Goal: Information Seeking & Learning: Check status

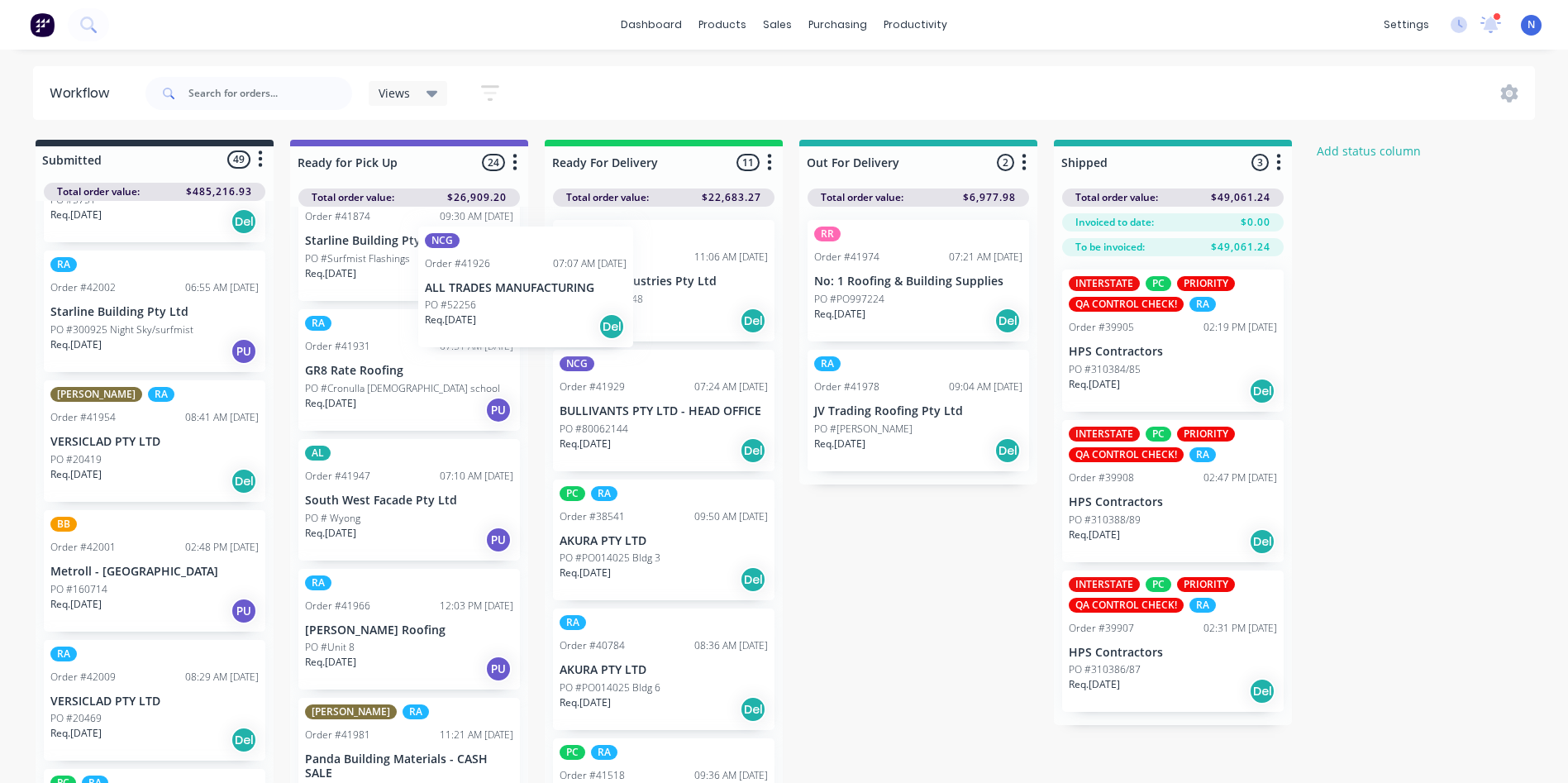
scroll to position [1089, 0]
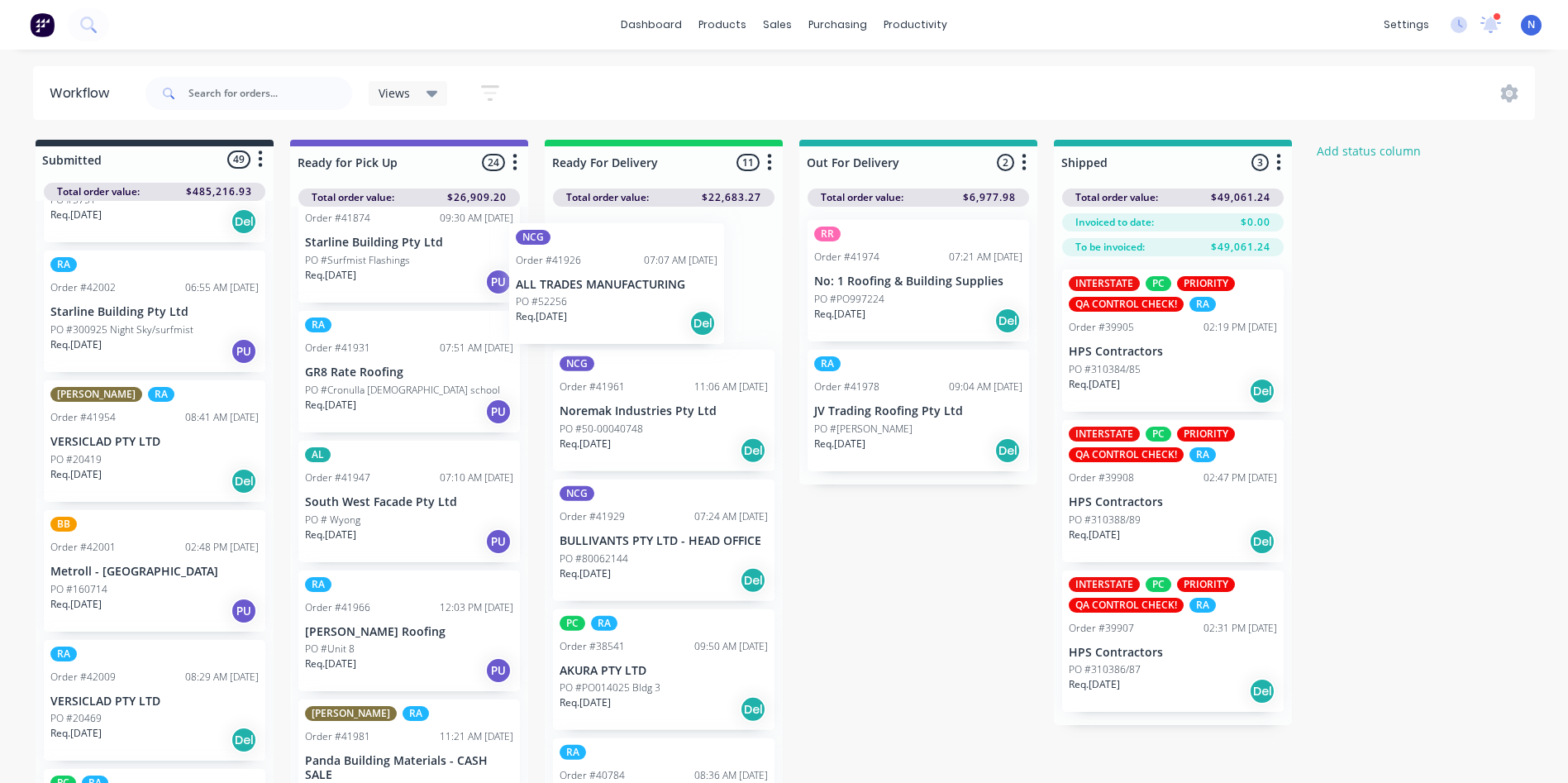
drag, startPoint x: 99, startPoint y: 714, endPoint x: 780, endPoint y: 185, distance: 862.3
click at [780, 185] on div "Submitted 49 Status colour #273444 hex #273444 Save Cancel Summaries Total orde…" at bounding box center [886, 465] width 1798 height 651
click at [596, 297] on p "PO #52256" at bounding box center [585, 299] width 52 height 15
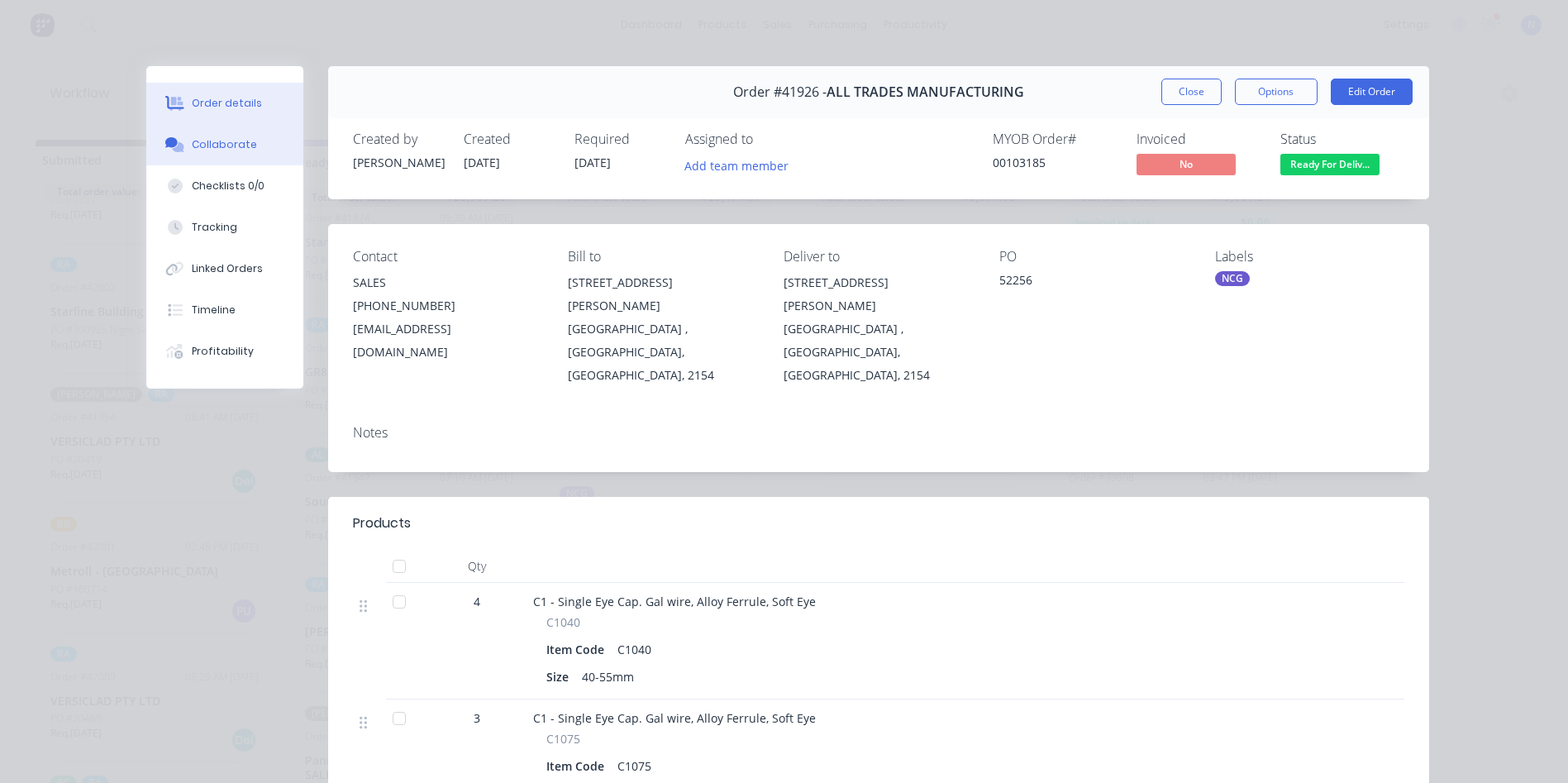
click at [206, 146] on div "Collaborate" at bounding box center [224, 144] width 66 height 15
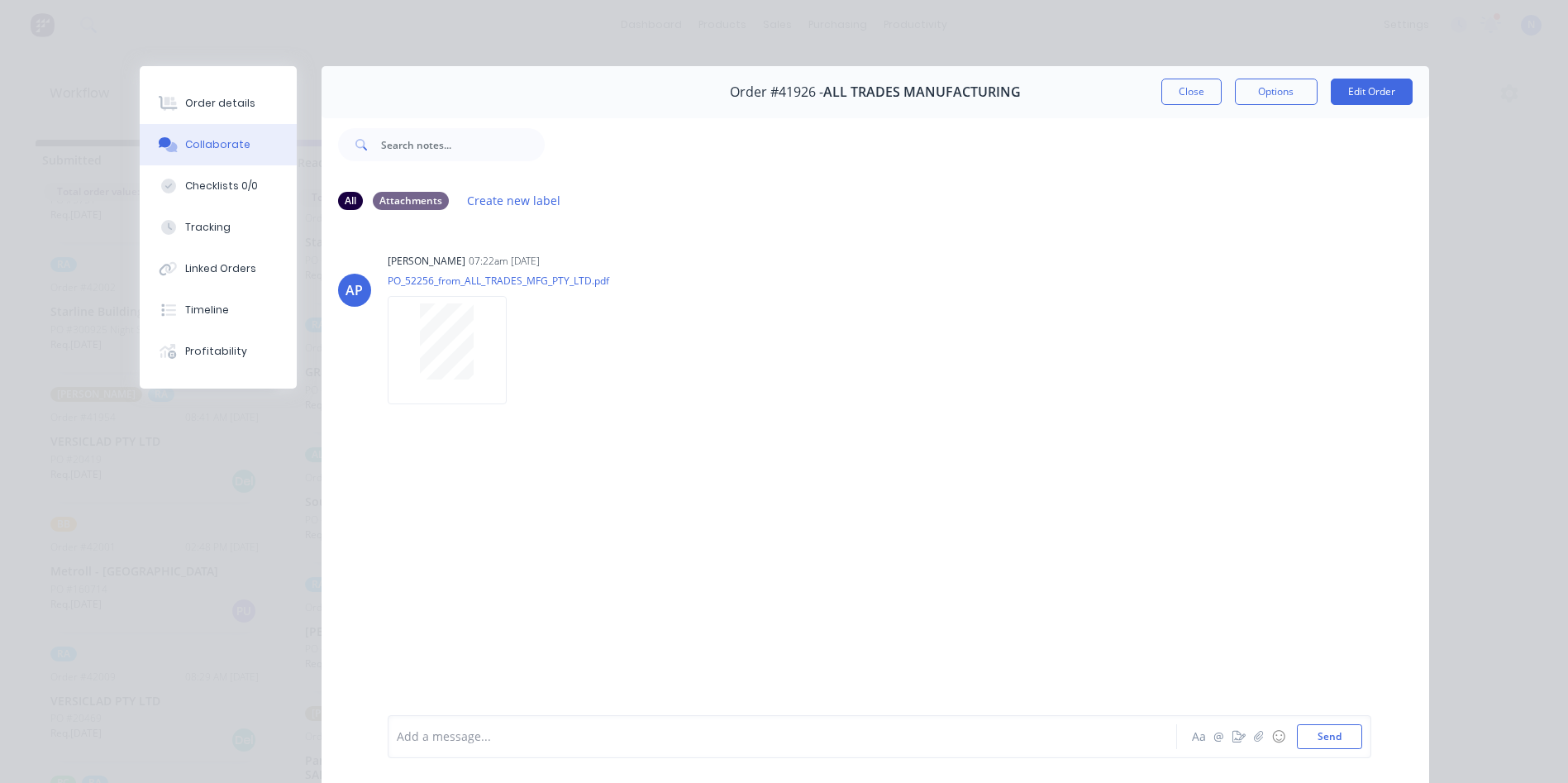
click at [837, 742] on div at bounding box center [759, 737] width 723 height 17
click at [1194, 86] on button "Close" at bounding box center [1191, 92] width 60 height 26
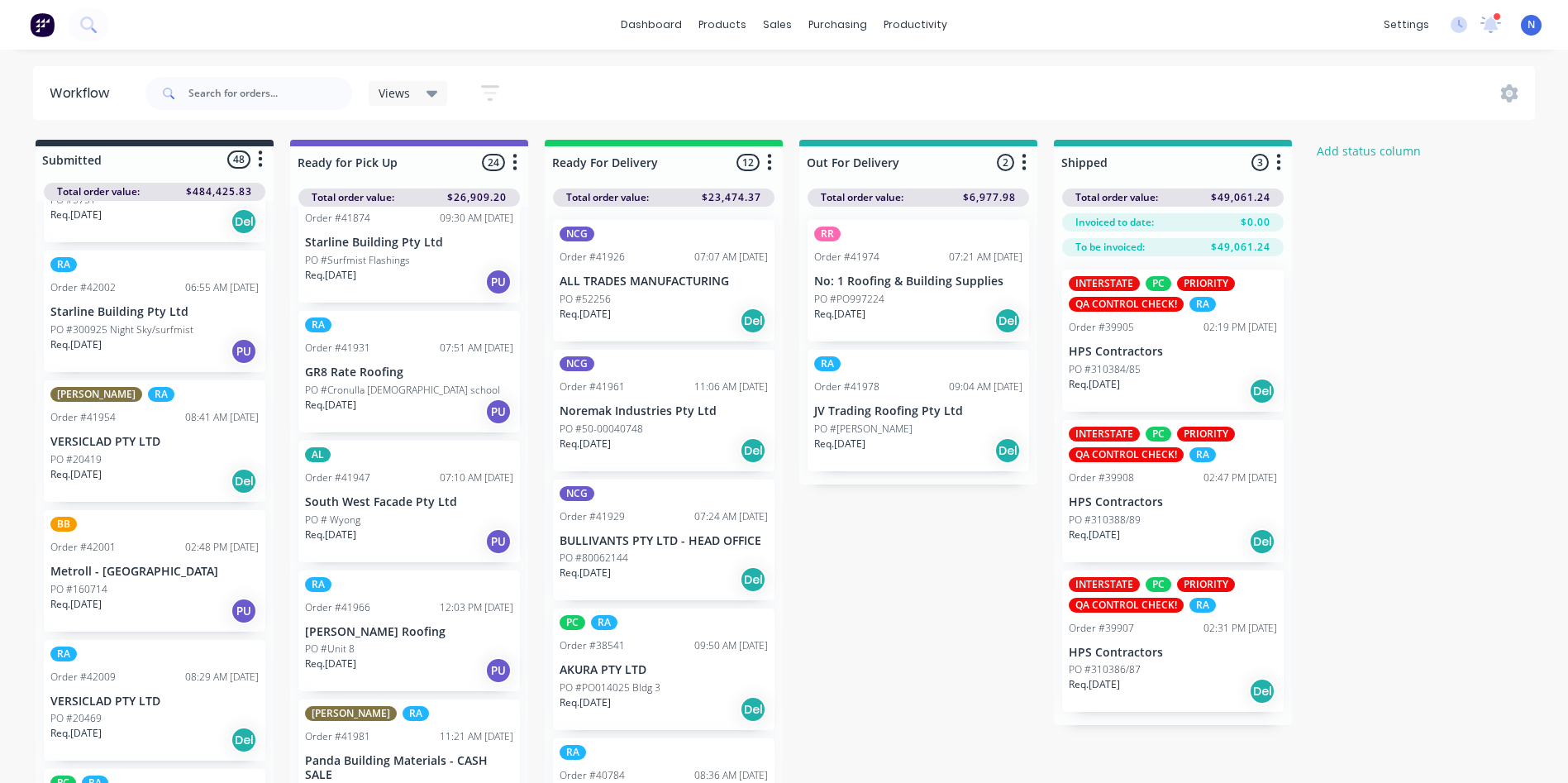
scroll to position [1437, 0]
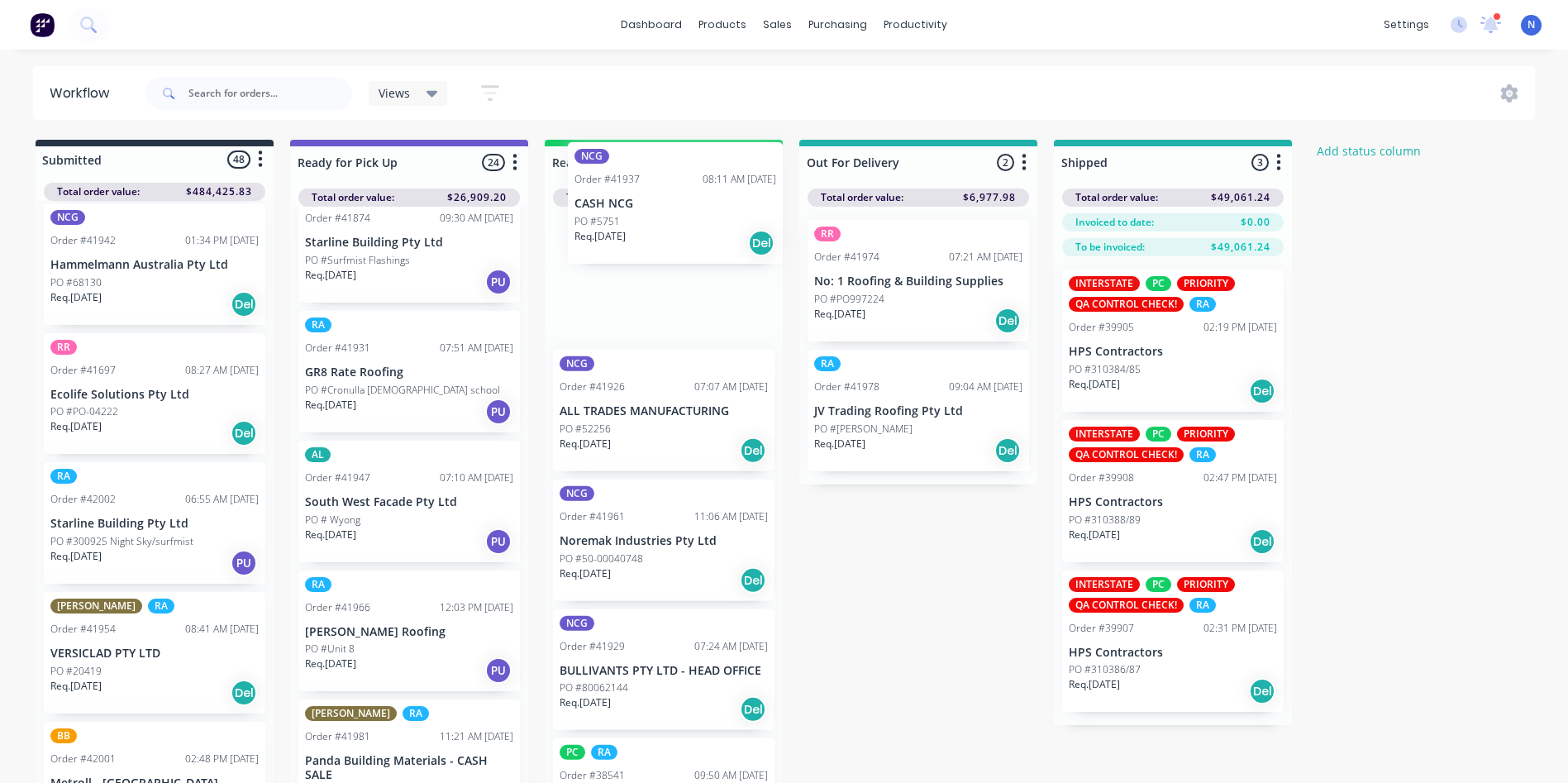
drag, startPoint x: 76, startPoint y: 542, endPoint x: 652, endPoint y: 197, distance: 671.4
click at [652, 197] on div "Submitted 48 Status colour #273444 hex #273444 Save Cancel Summaries Total orde…" at bounding box center [886, 465] width 1798 height 651
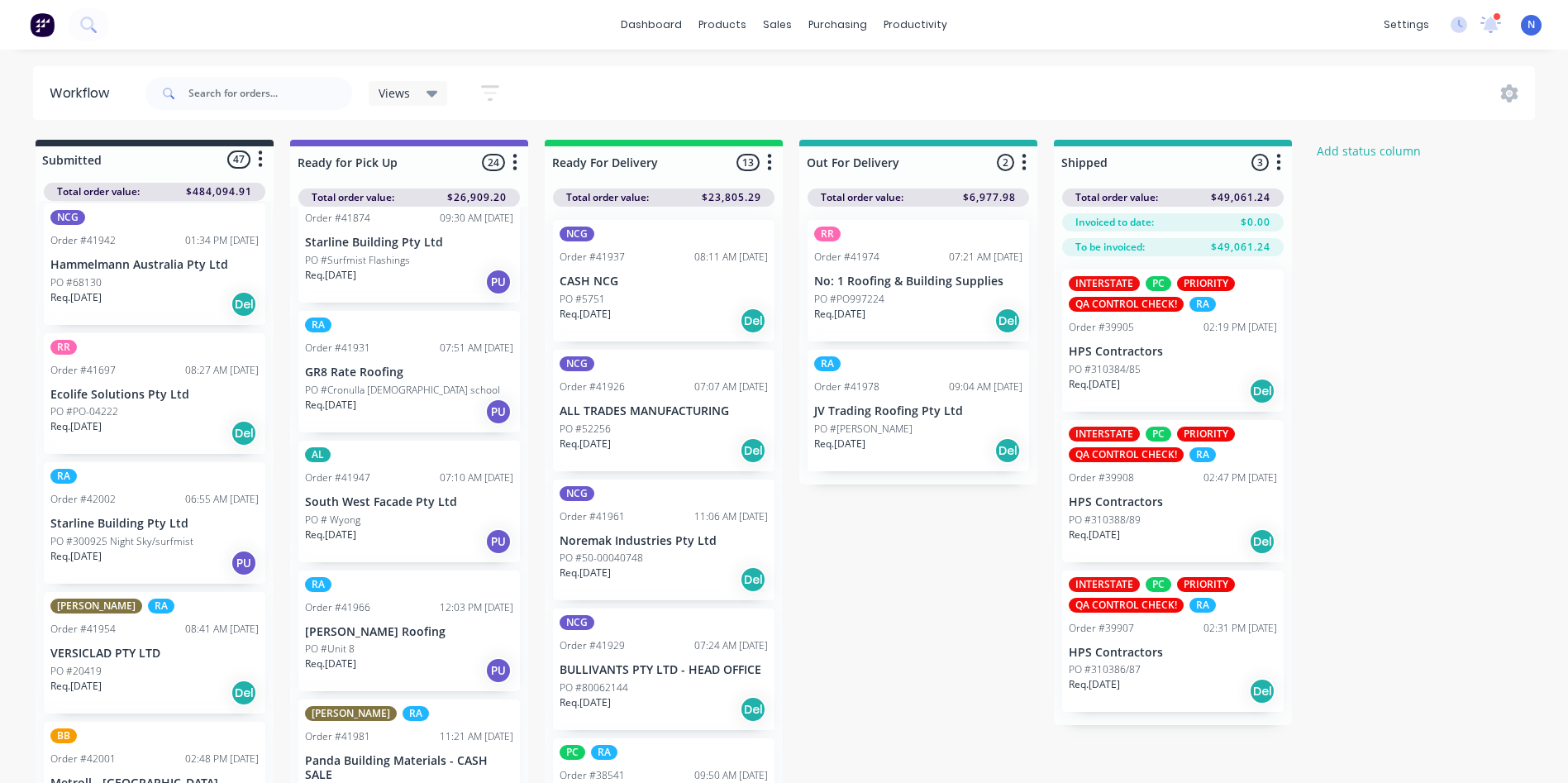
click at [593, 300] on p "PO #5751" at bounding box center [582, 299] width 45 height 15
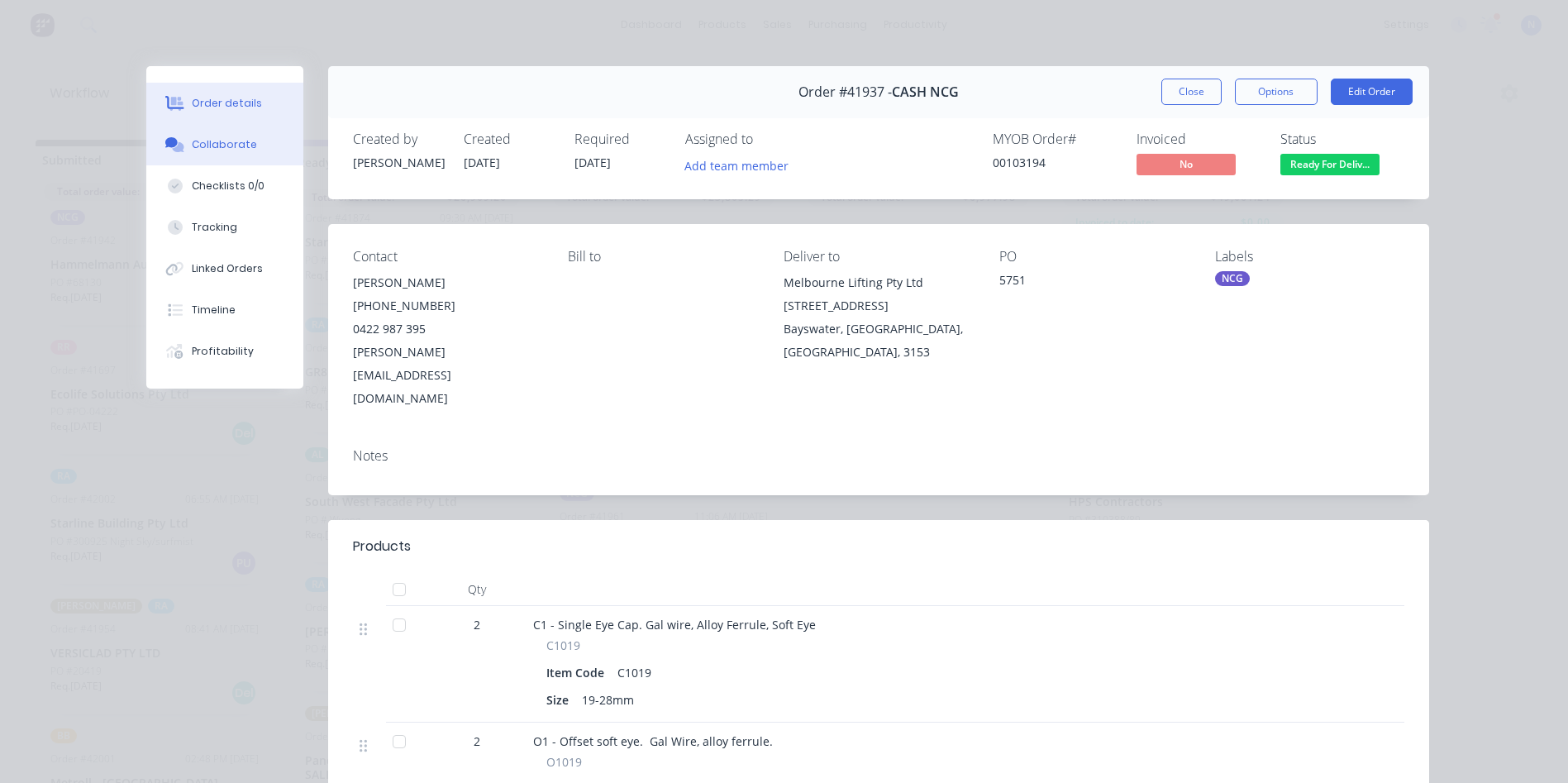
click at [219, 144] on div "Collaborate" at bounding box center [224, 144] width 66 height 15
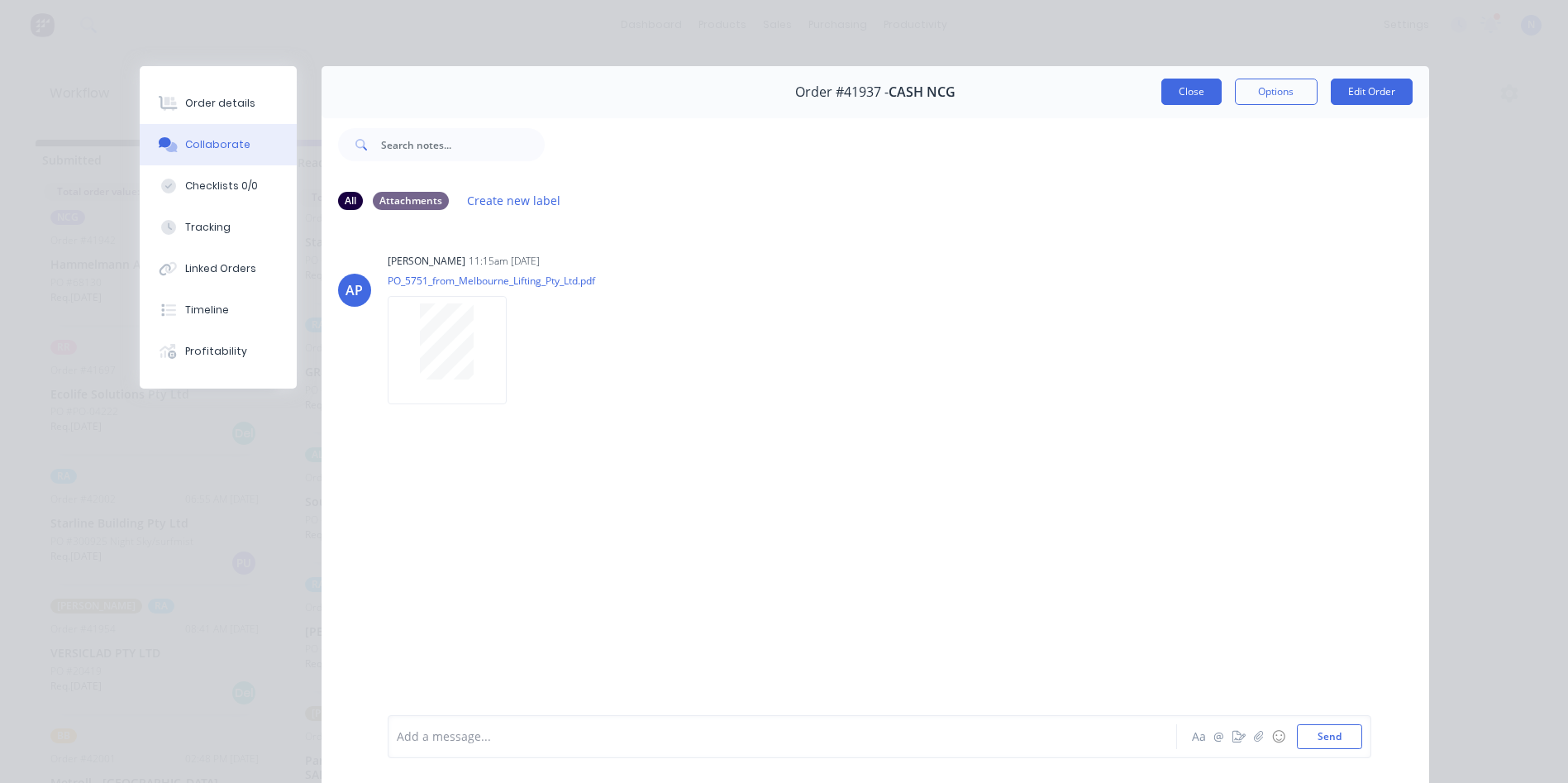
click at [1178, 93] on button "Close" at bounding box center [1191, 92] width 60 height 26
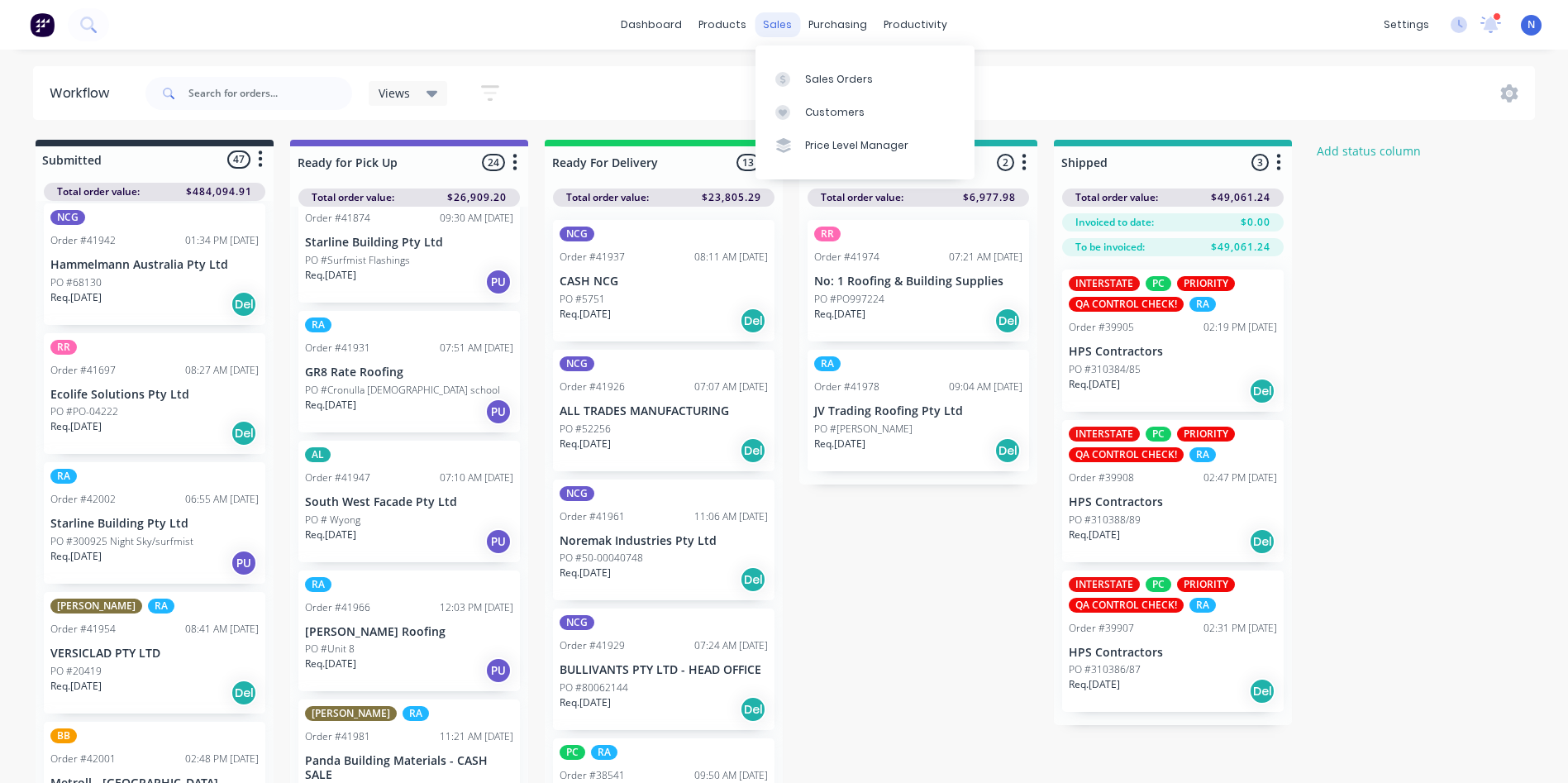
click at [786, 24] on div "sales" at bounding box center [777, 24] width 45 height 24
click at [832, 72] on div "Sales Orders" at bounding box center [839, 79] width 68 height 15
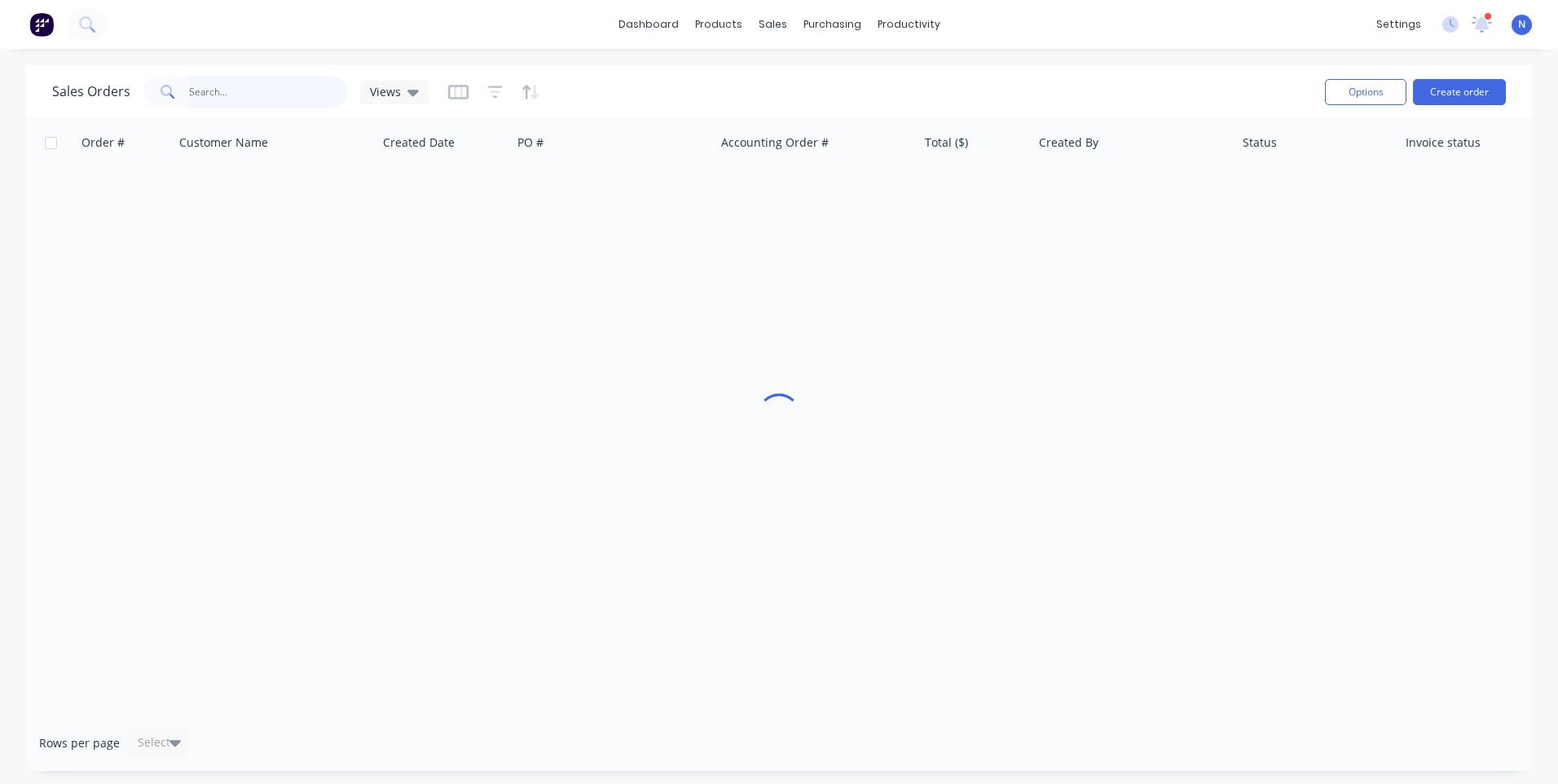
click at [307, 94] on input "text" at bounding box center [268, 92] width 159 height 33
type input "4"
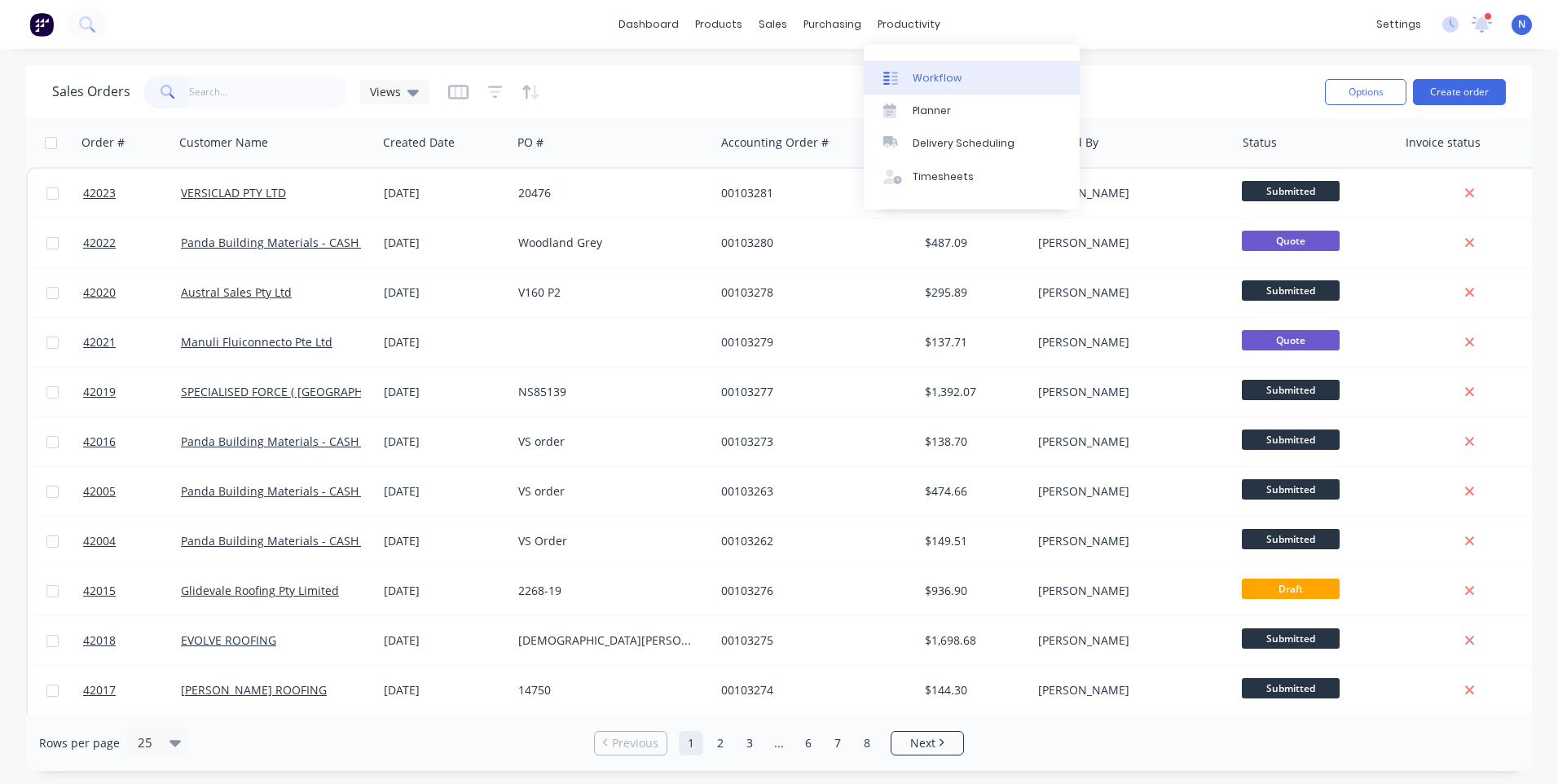
click at [931, 84] on div "Workflow" at bounding box center [937, 78] width 49 height 15
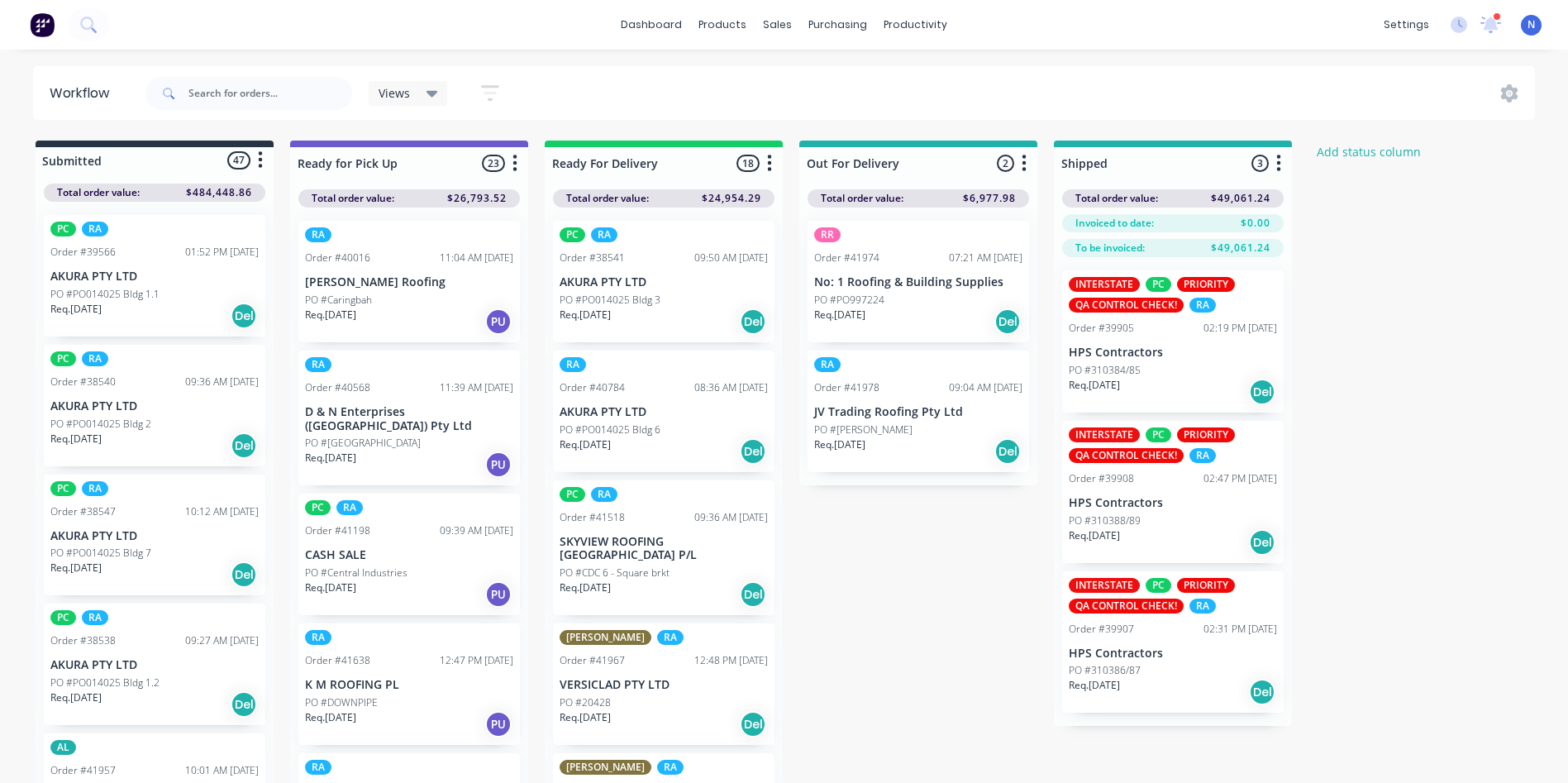
scroll to position [529, 0]
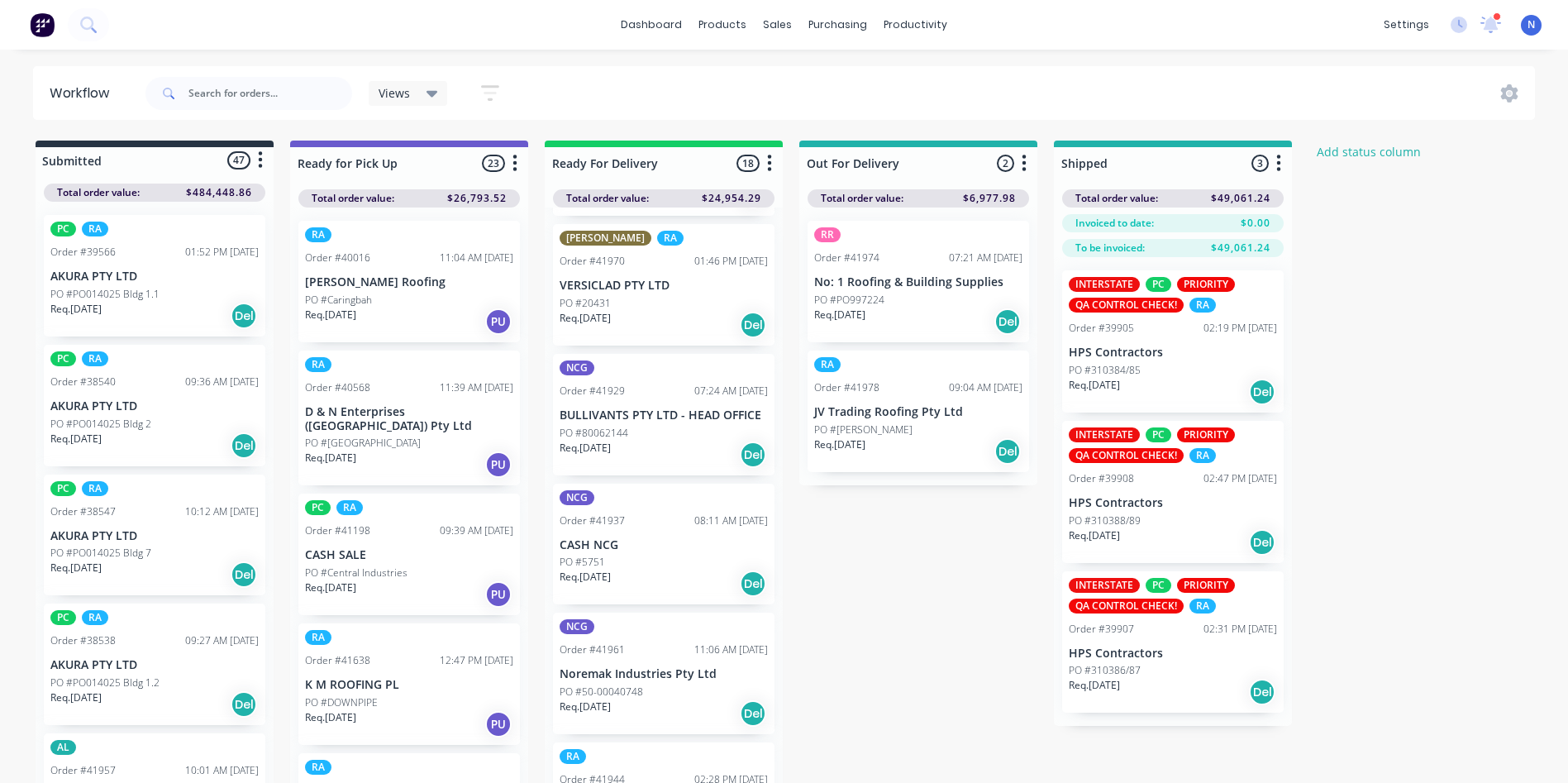
click at [585, 570] on p "Req. [DATE]" at bounding box center [585, 577] width 52 height 15
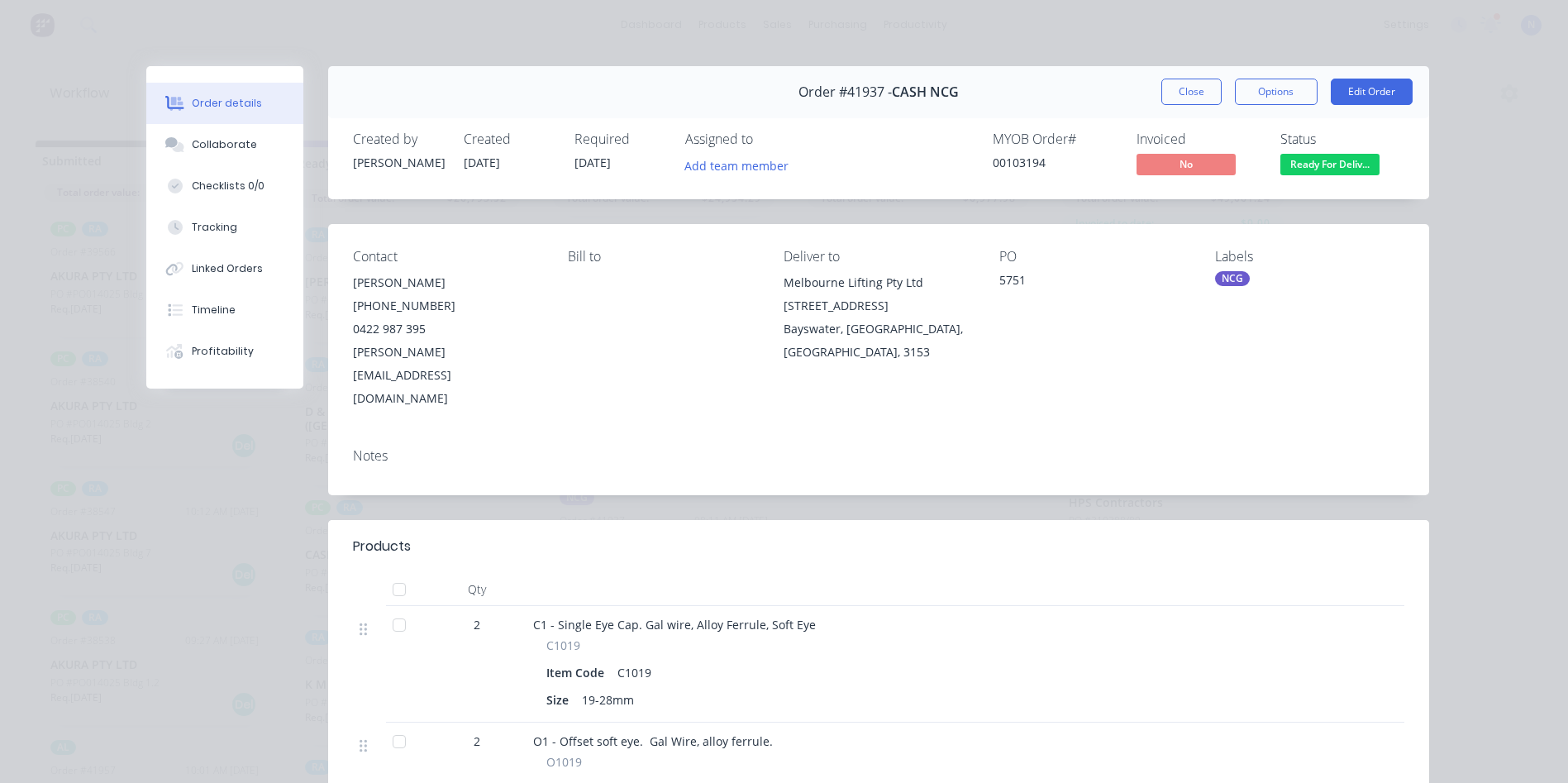
scroll to position [248, 0]
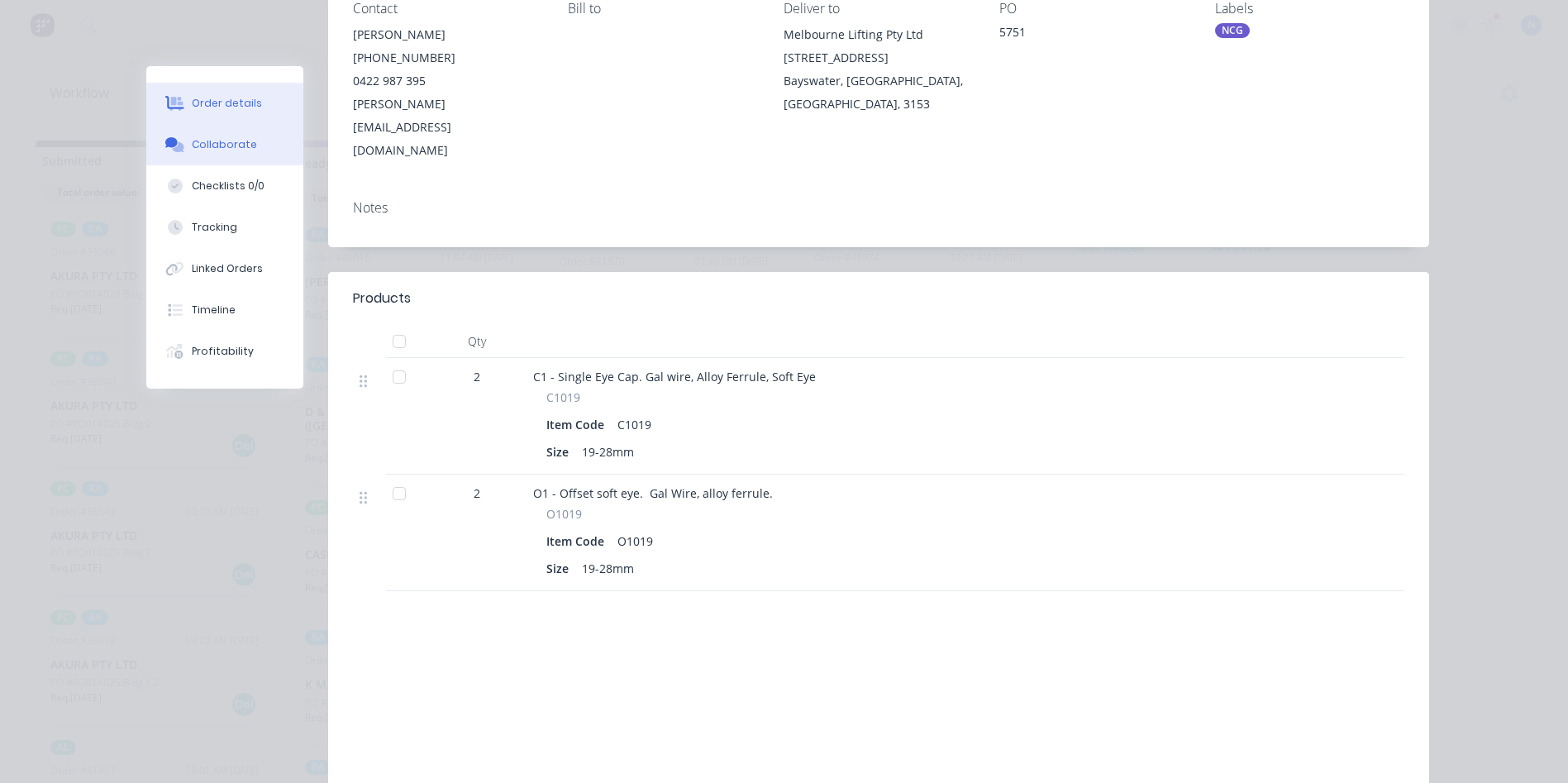
click at [219, 148] on div "Collaborate" at bounding box center [224, 144] width 66 height 15
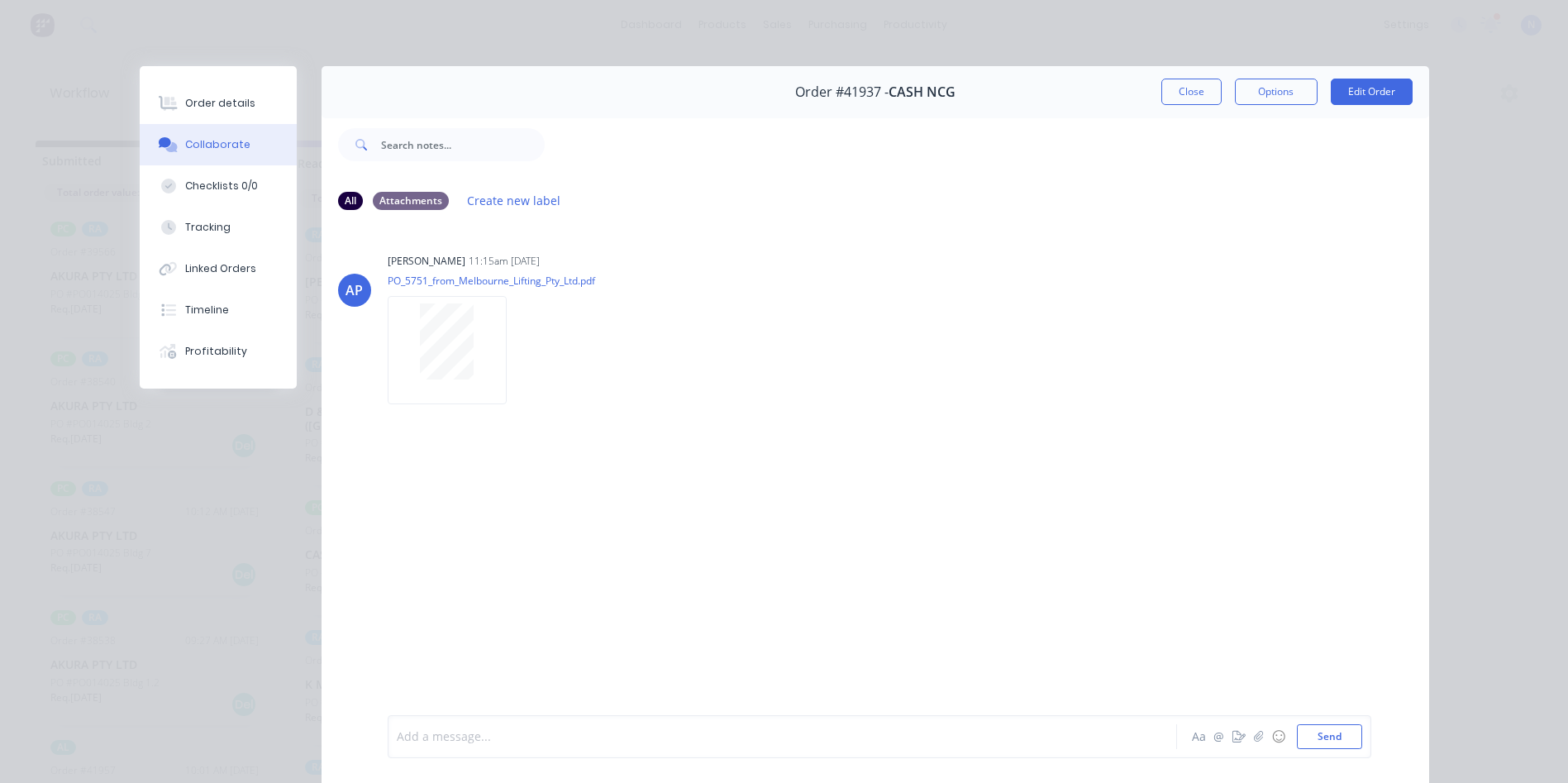
click at [617, 741] on div at bounding box center [759, 737] width 723 height 17
click at [1178, 98] on button "Close" at bounding box center [1191, 92] width 60 height 26
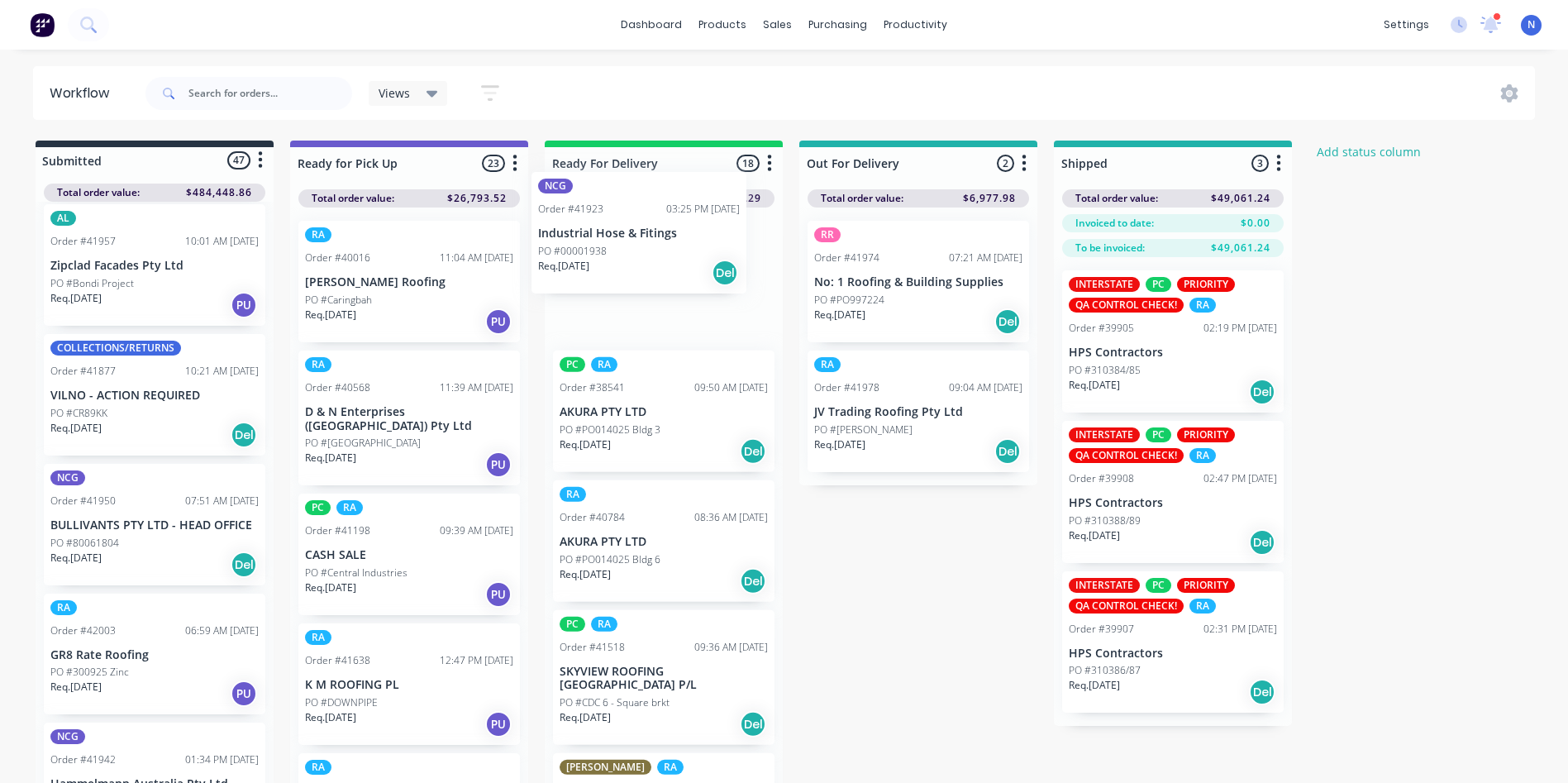
drag, startPoint x: 109, startPoint y: 540, endPoint x: 607, endPoint y: 245, distance: 578.8
click at [607, 245] on div "Submitted 47 Status colour #273444 hex #273444 Save Cancel Summaries Total orde…" at bounding box center [886, 466] width 1798 height 651
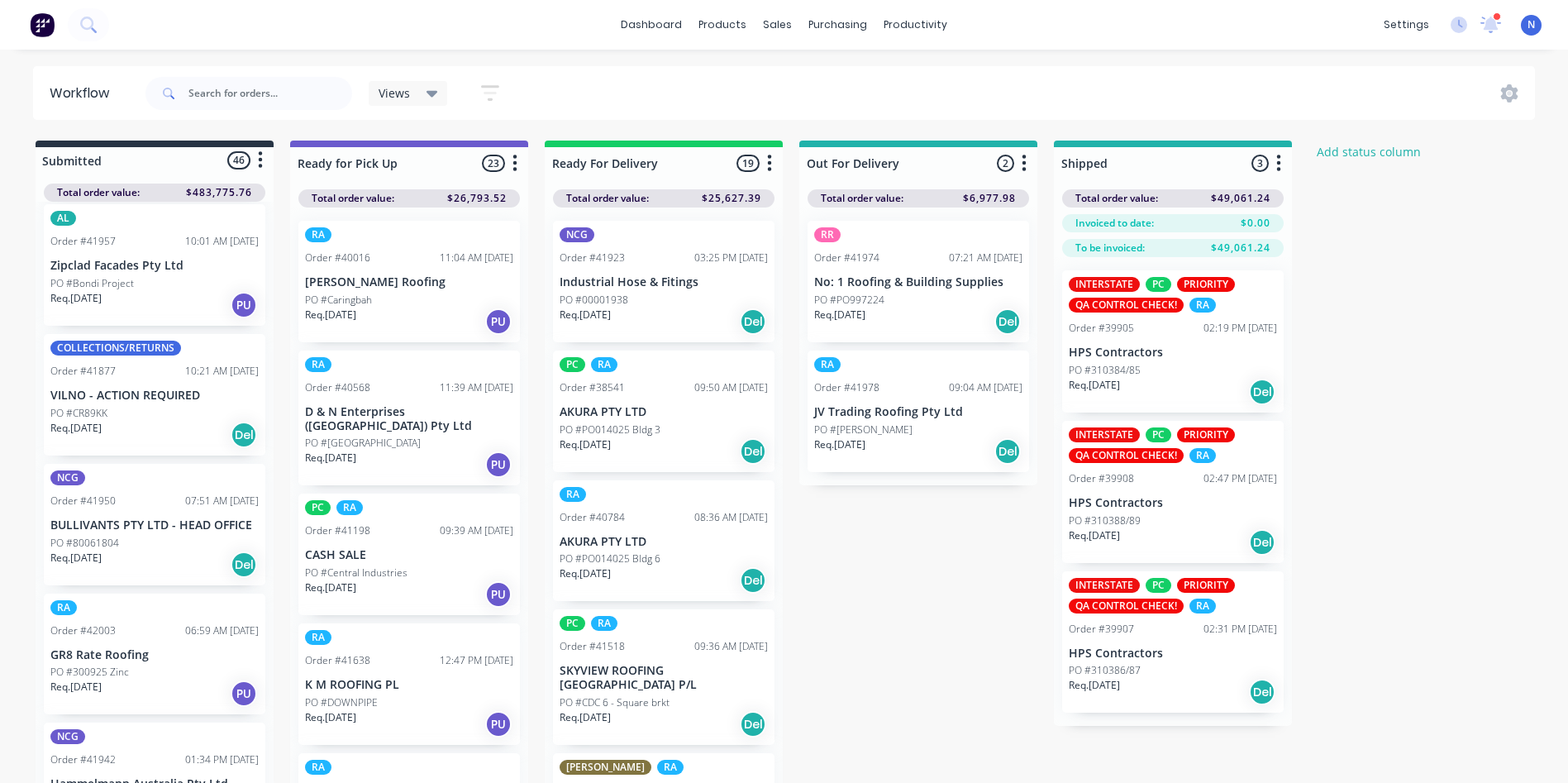
click at [578, 312] on p "Req. [DATE]" at bounding box center [585, 315] width 52 height 15
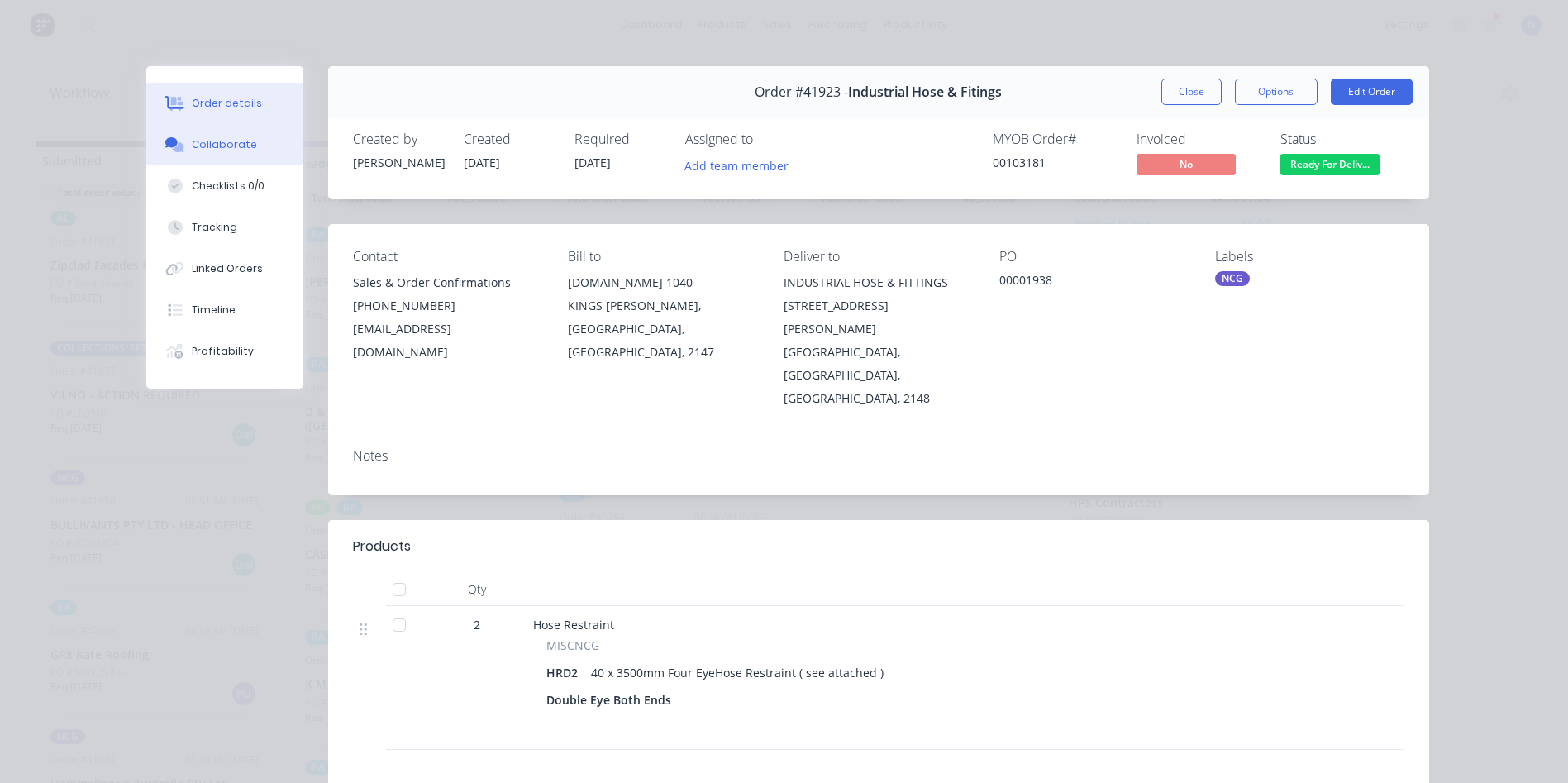
click at [233, 149] on div "Collaborate" at bounding box center [224, 144] width 66 height 15
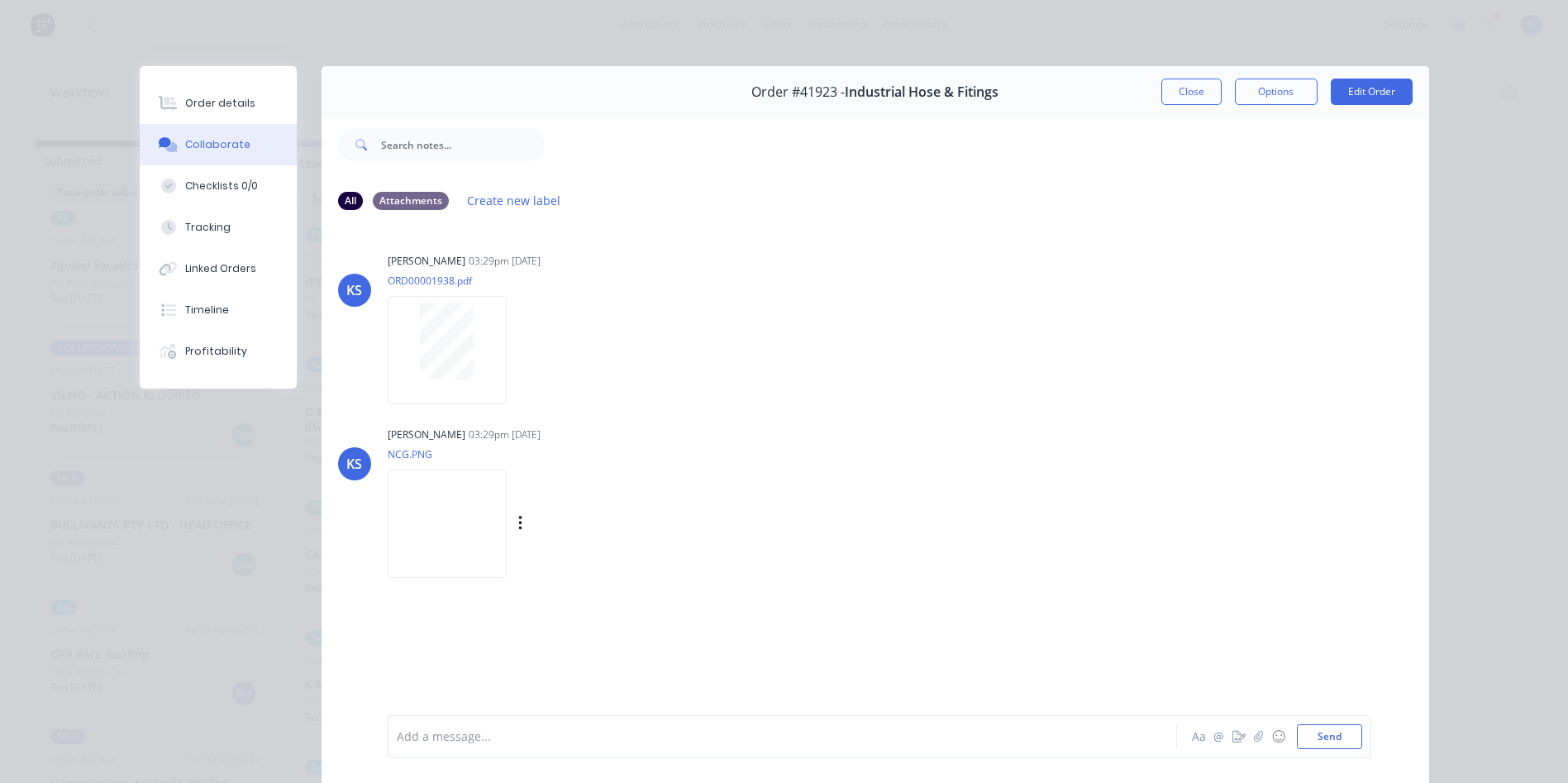
click at [449, 518] on img at bounding box center [448, 523] width 119 height 108
click at [849, 738] on div at bounding box center [759, 737] width 723 height 17
click at [1181, 91] on button "Close" at bounding box center [1191, 92] width 60 height 26
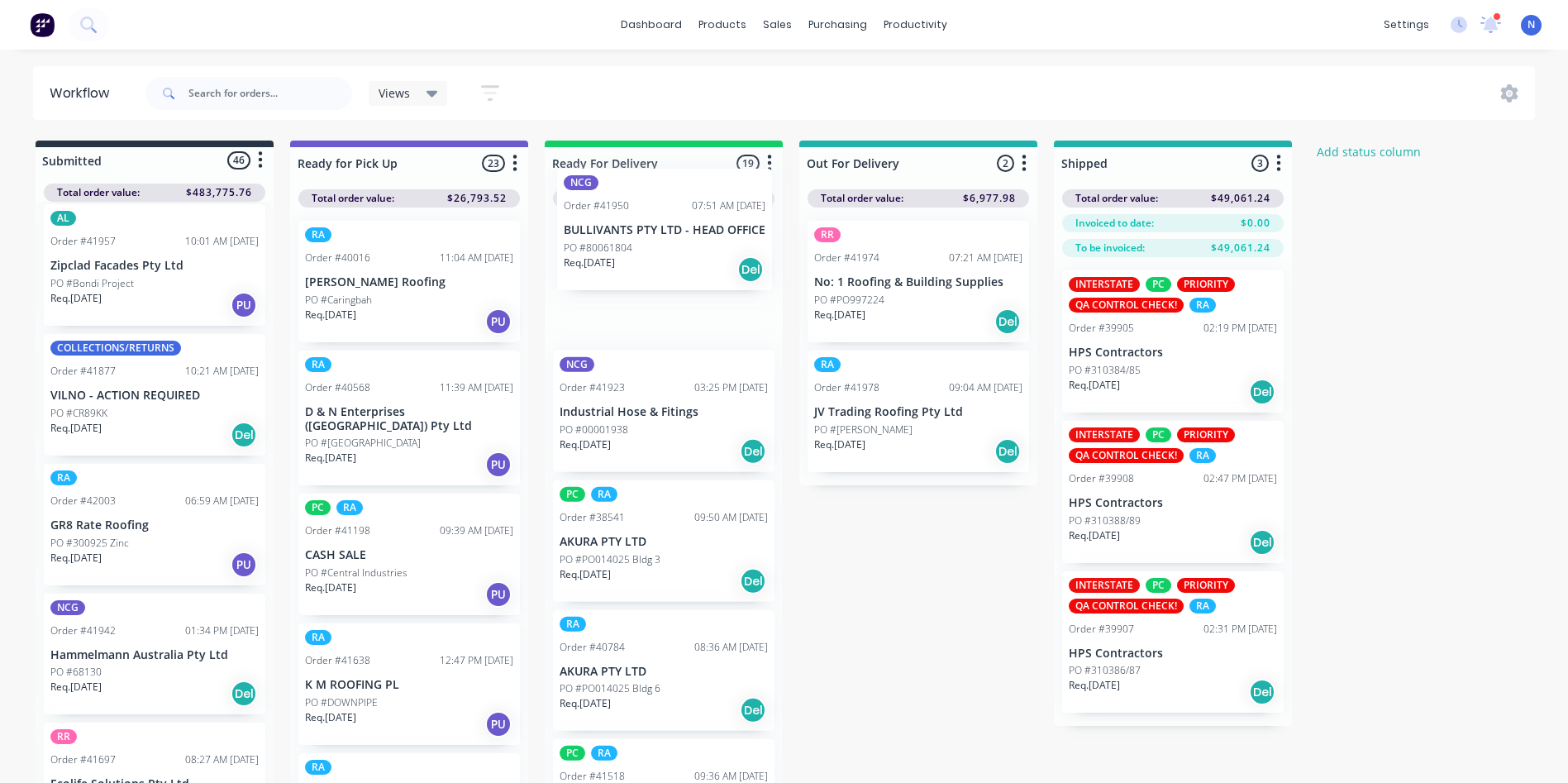
drag, startPoint x: 101, startPoint y: 550, endPoint x: 649, endPoint y: 222, distance: 638.7
click at [649, 222] on div "Submitted 46 Status colour #273444 hex #273444 Save Cancel Summaries Total orde…" at bounding box center [886, 466] width 1798 height 651
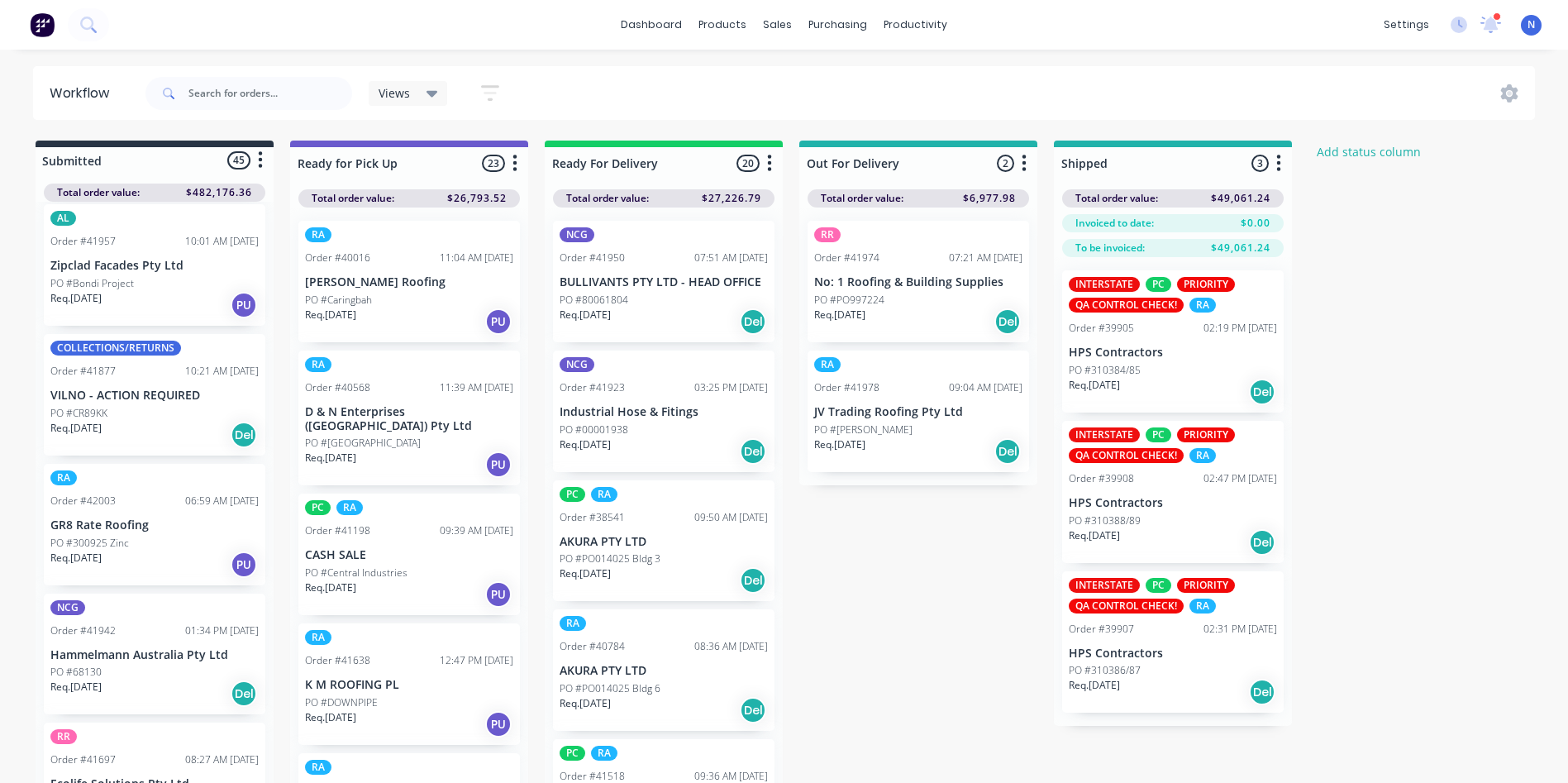
click at [625, 309] on div "Req. [DATE] Del" at bounding box center [663, 322] width 208 height 28
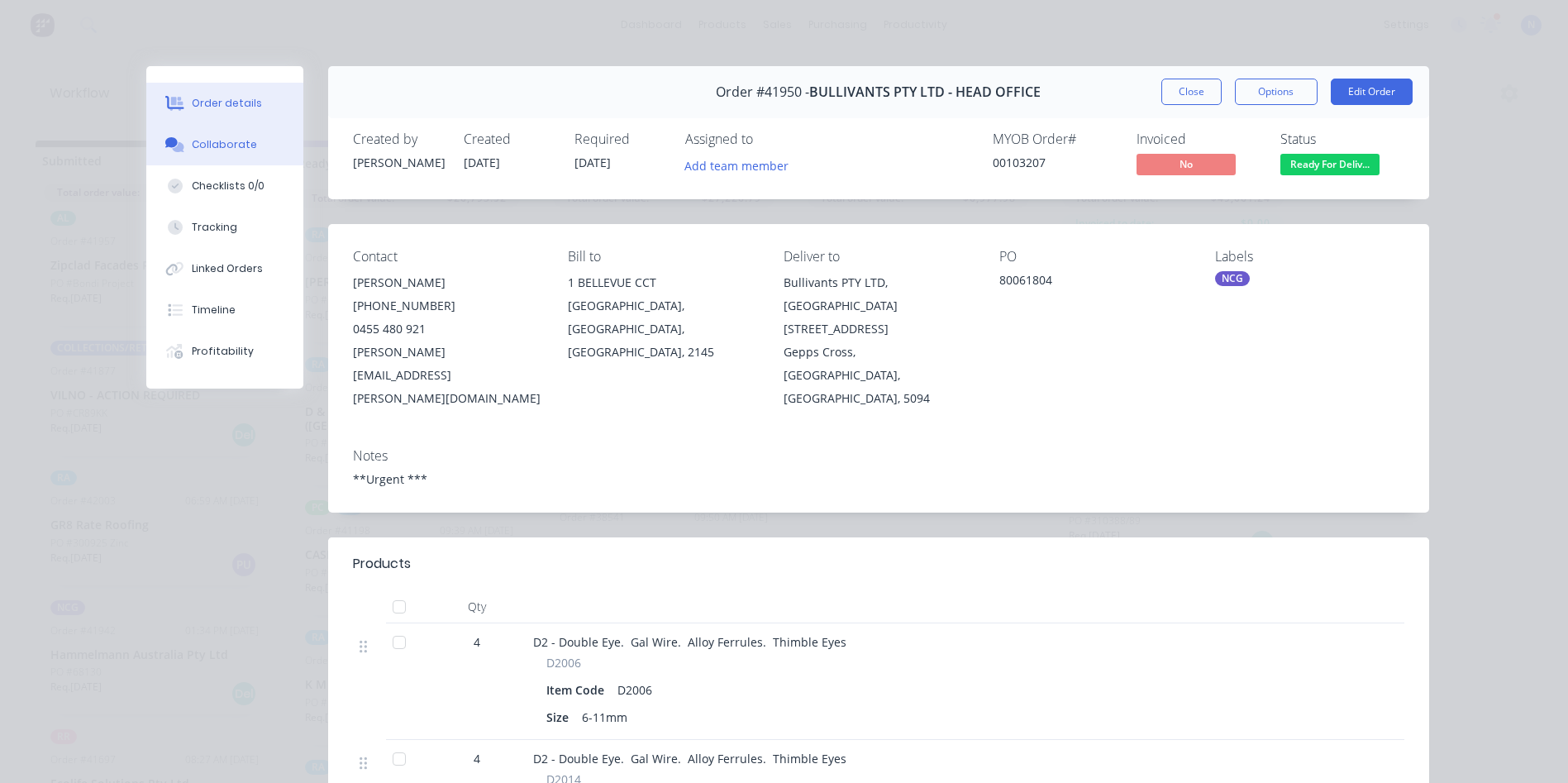
click at [246, 158] on button "Collaborate" at bounding box center [225, 144] width 157 height 41
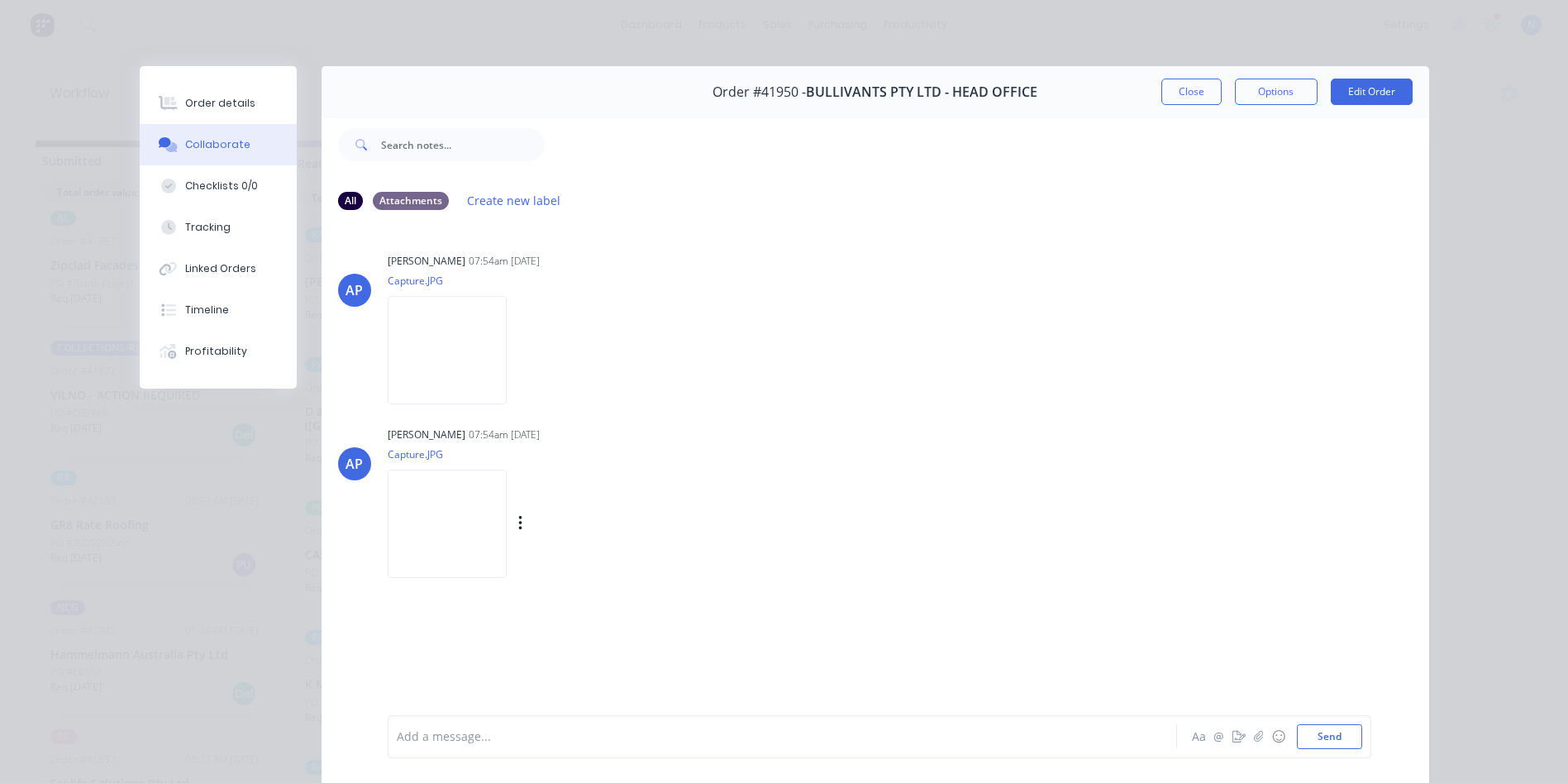
scroll to position [83, 0]
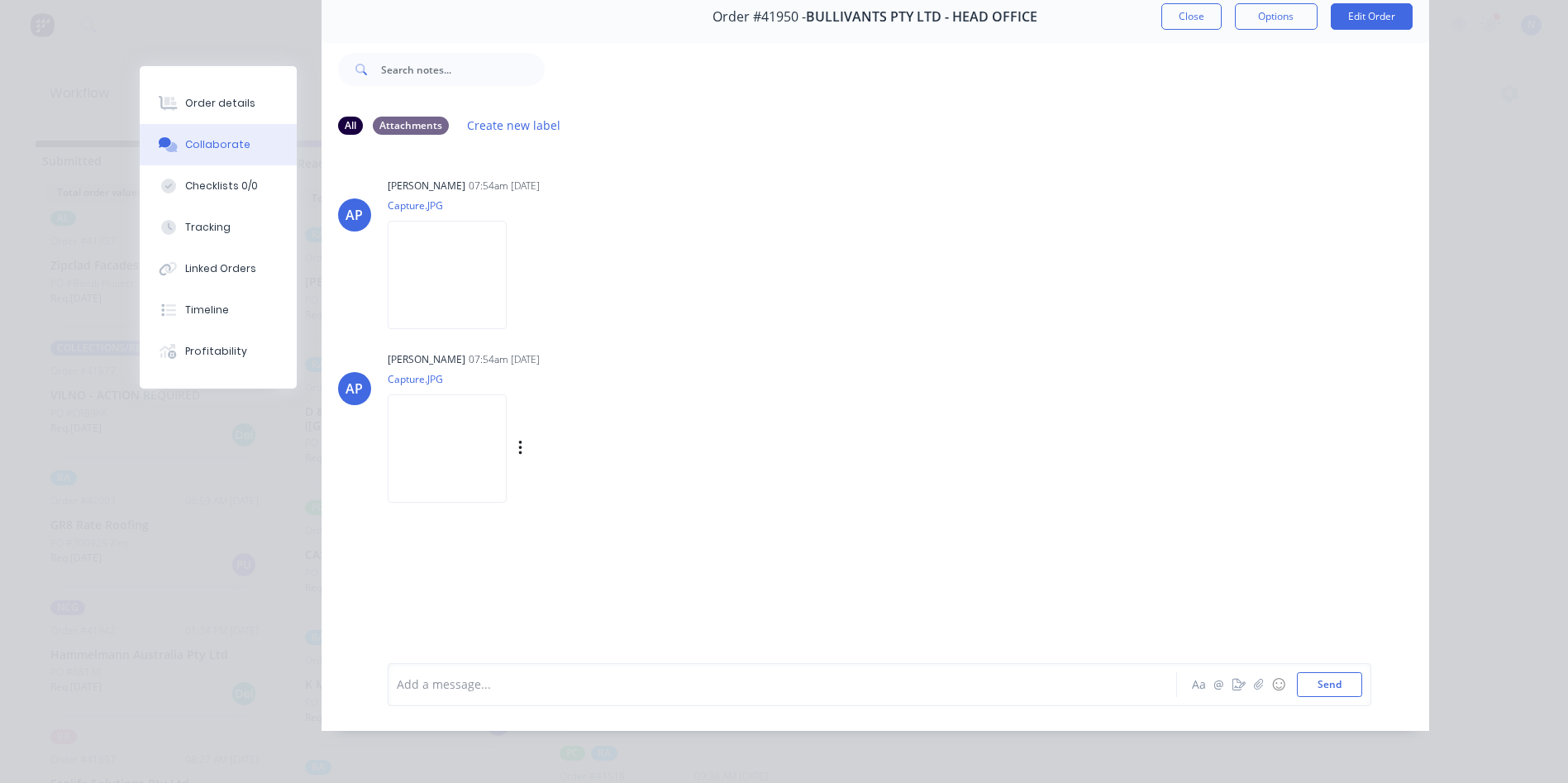
click at [473, 464] on img at bounding box center [448, 448] width 119 height 108
click at [479, 249] on img at bounding box center [448, 274] width 119 height 108
click at [459, 696] on div "Add a message..." at bounding box center [759, 684] width 724 height 24
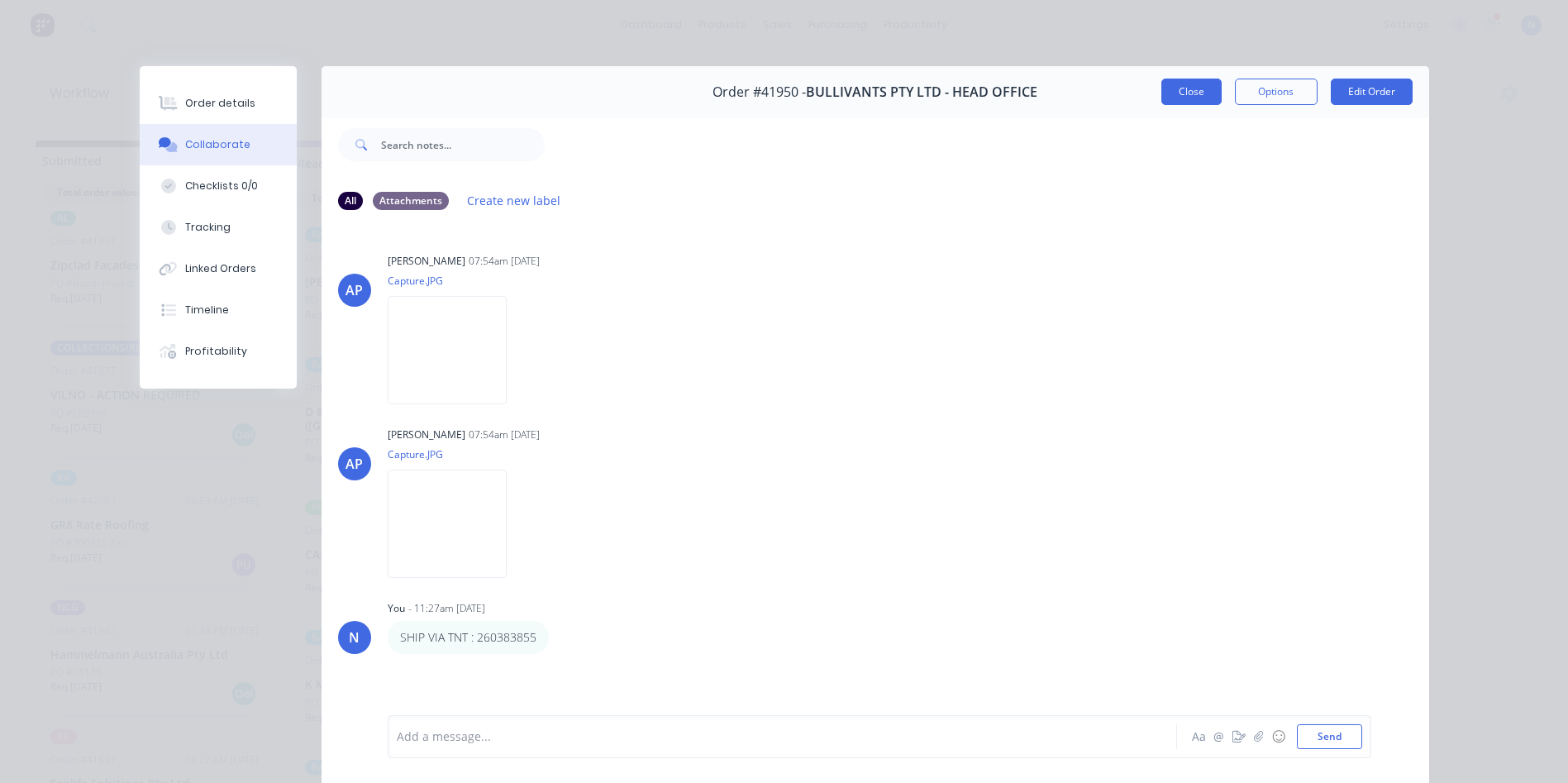
click at [1182, 92] on button "Close" at bounding box center [1191, 92] width 60 height 26
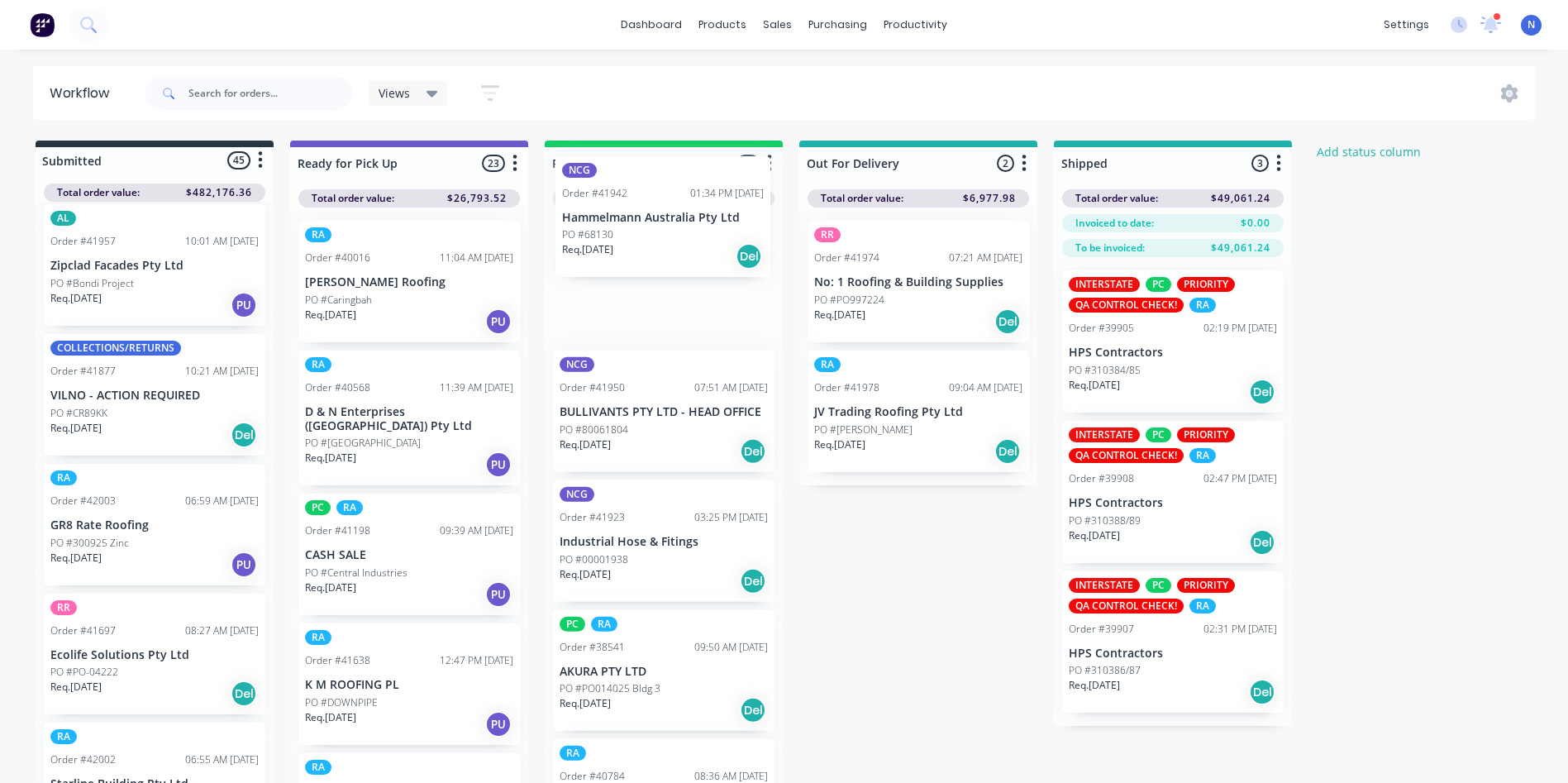
drag, startPoint x: 74, startPoint y: 668, endPoint x: 611, endPoint y: 204, distance: 709.7
click at [611, 204] on div "Submitted 45 Status colour #273444 hex #273444 Save Cancel Summaries Total orde…" at bounding box center [886, 466] width 1798 height 651
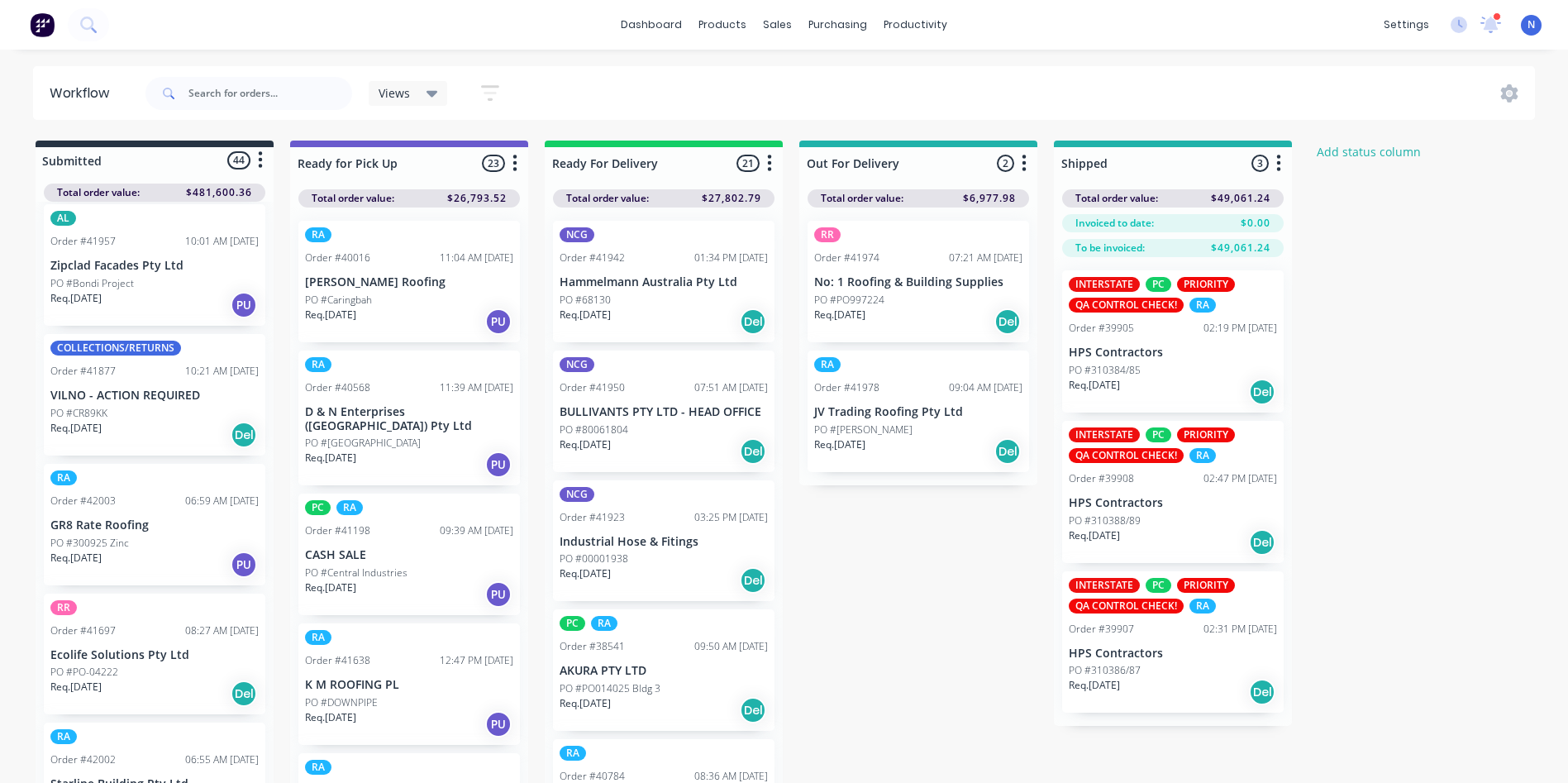
click at [607, 297] on p "PO #68130" at bounding box center [585, 300] width 52 height 15
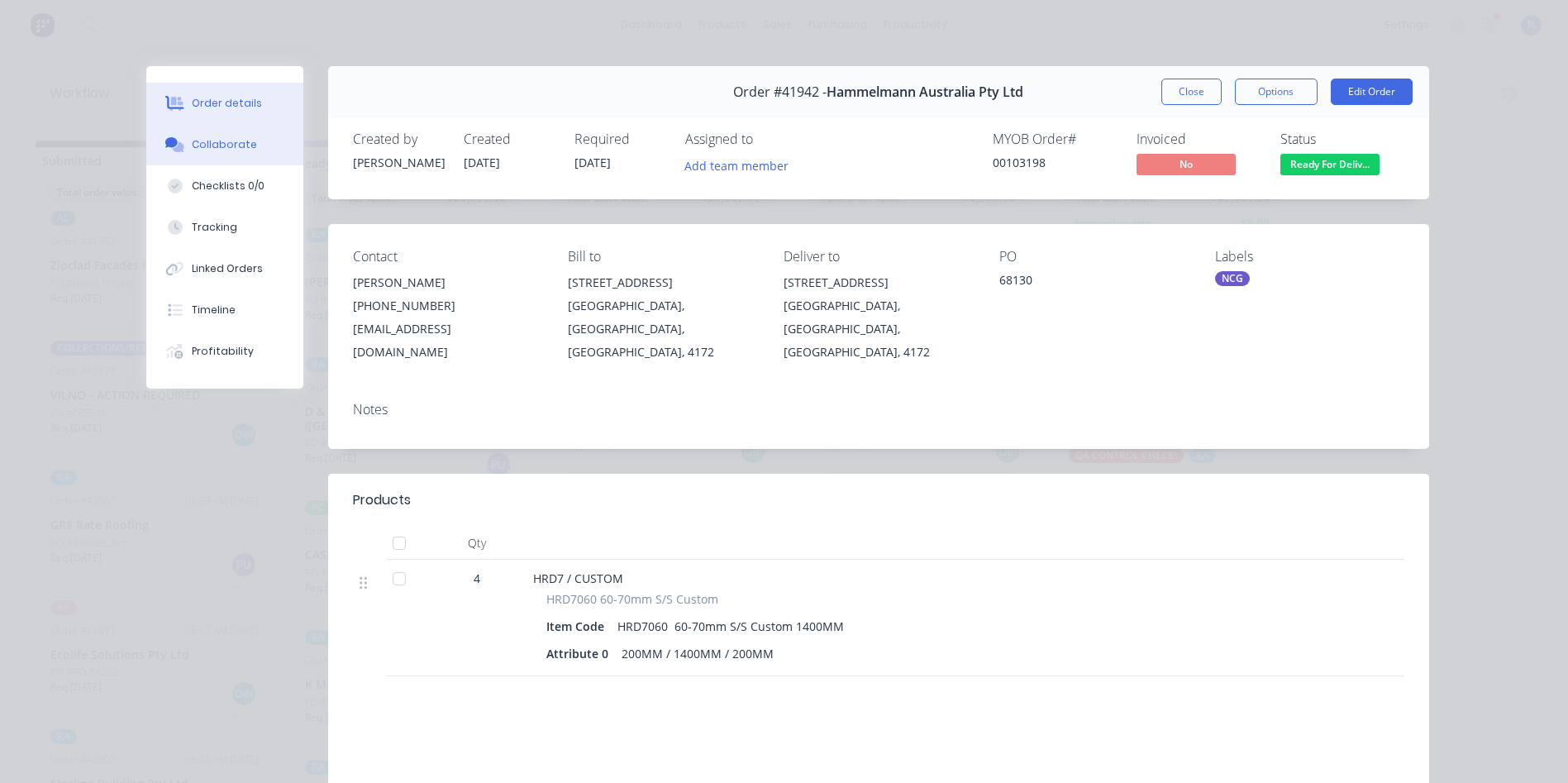
click at [242, 147] on div "Collaborate" at bounding box center [224, 144] width 66 height 15
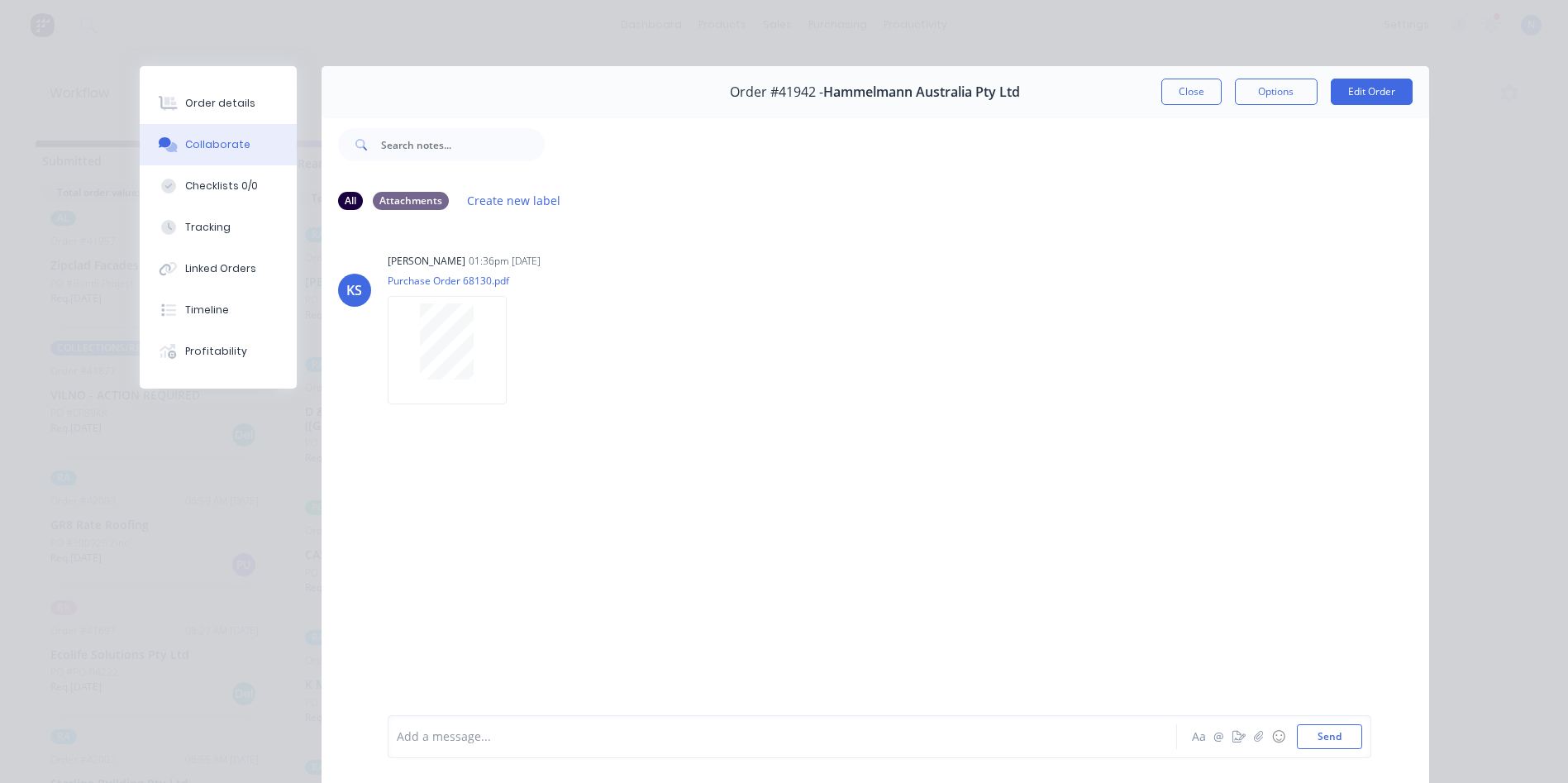
click at [629, 734] on div at bounding box center [759, 737] width 723 height 17
click at [657, 747] on div "Add a message..." at bounding box center [759, 736] width 724 height 24
click at [1189, 97] on button "Close" at bounding box center [1191, 92] width 60 height 26
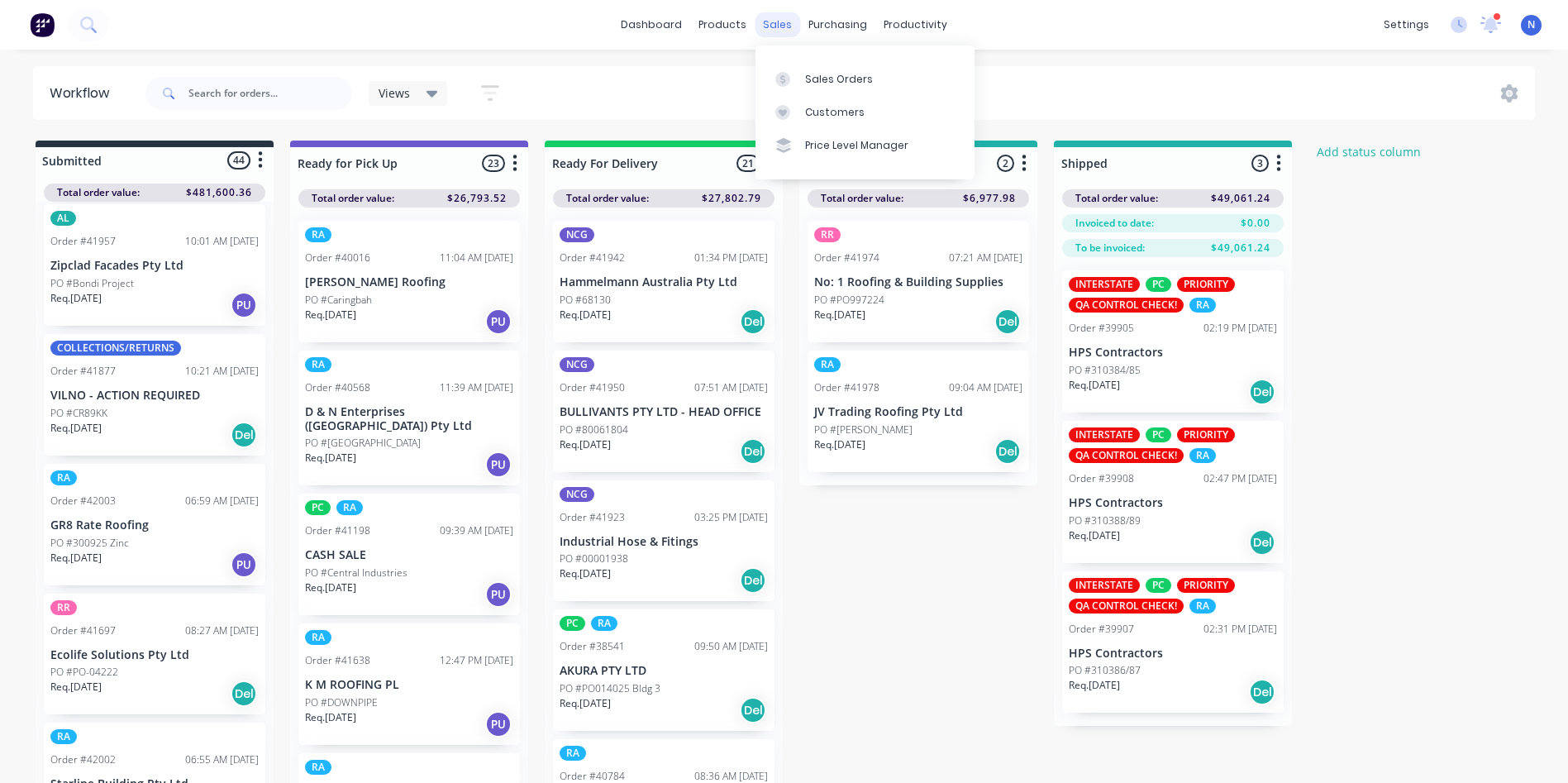
click at [757, 27] on div "sales" at bounding box center [777, 24] width 45 height 24
click at [808, 68] on link "Sales Orders" at bounding box center [864, 79] width 219 height 33
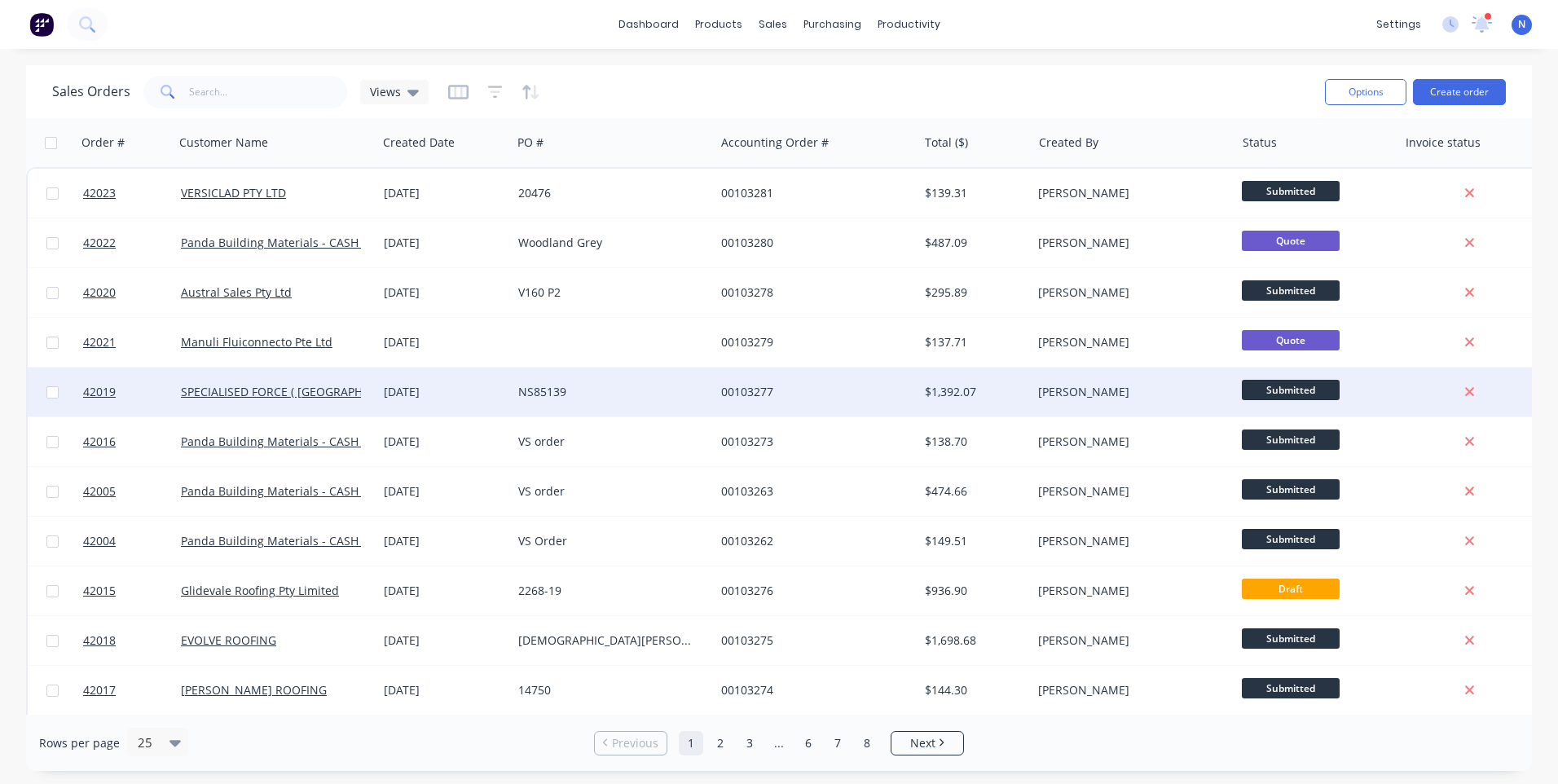
click at [583, 387] on div "NS85139" at bounding box center [608, 391] width 181 height 16
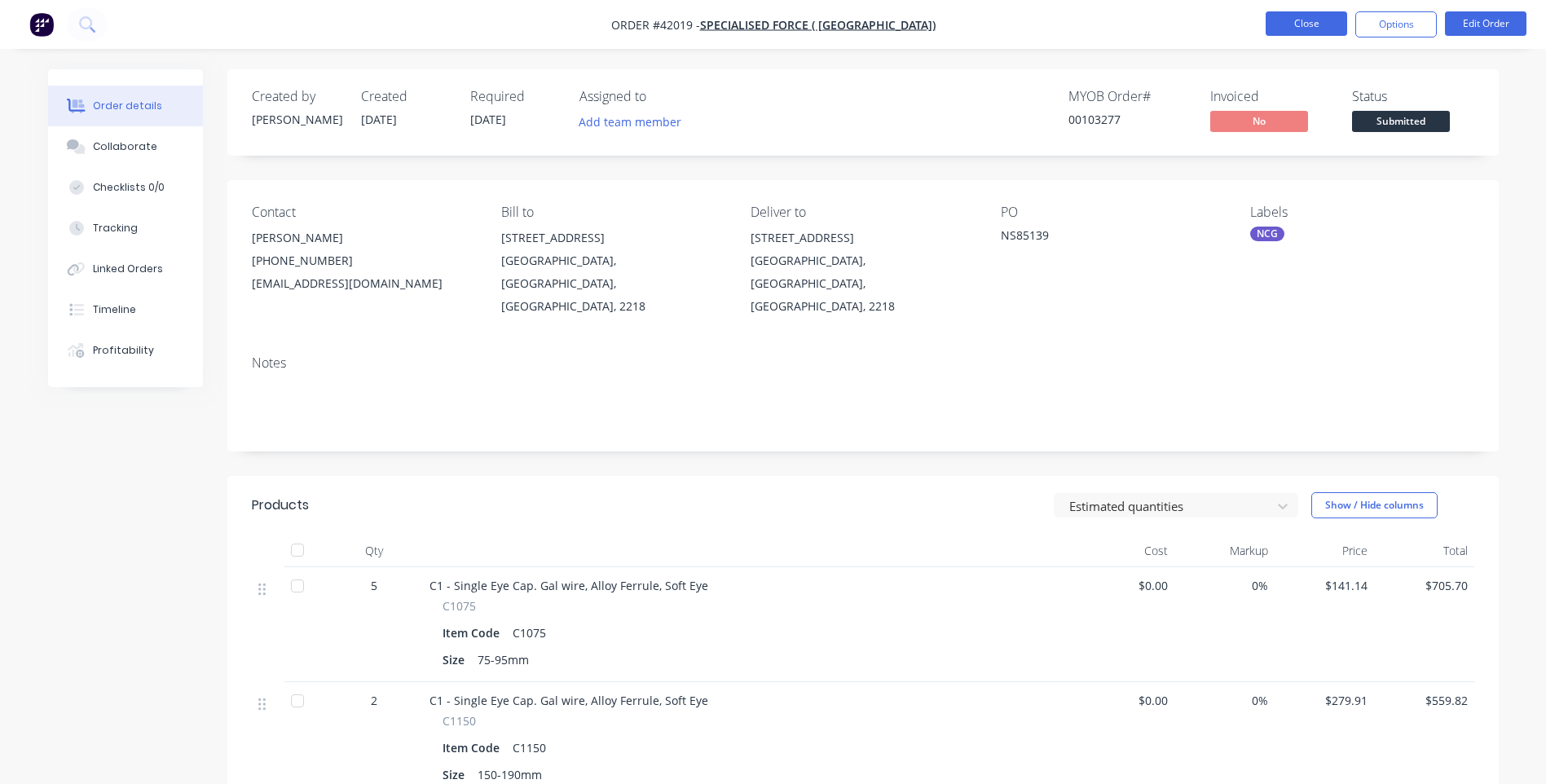
click at [1281, 22] on button "Close" at bounding box center [1306, 23] width 82 height 24
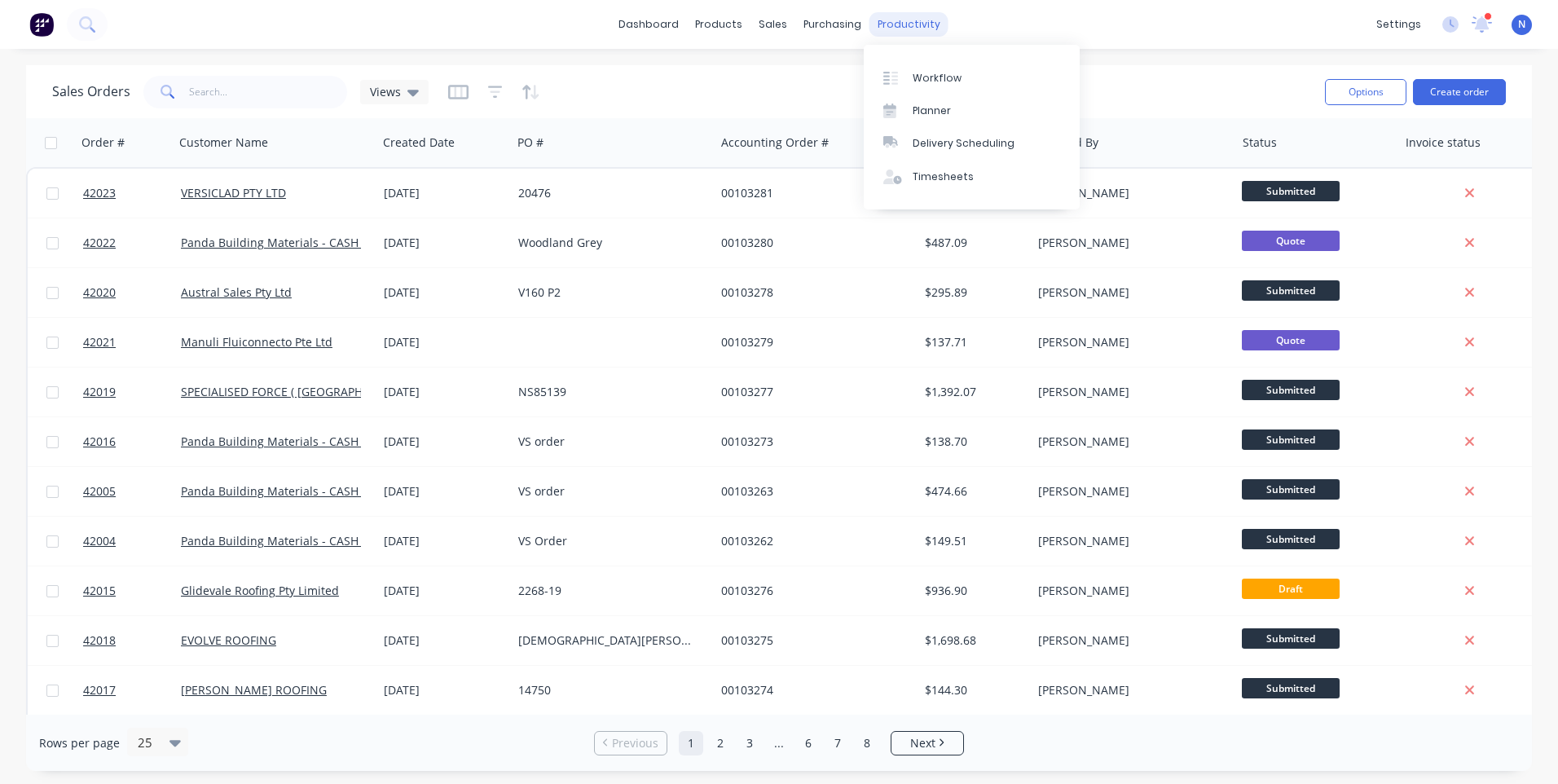
click at [916, 24] on div "productivity" at bounding box center [909, 24] width 79 height 24
click at [933, 78] on div "Workflow" at bounding box center [937, 78] width 49 height 15
